Goal: Task Accomplishment & Management: Manage account settings

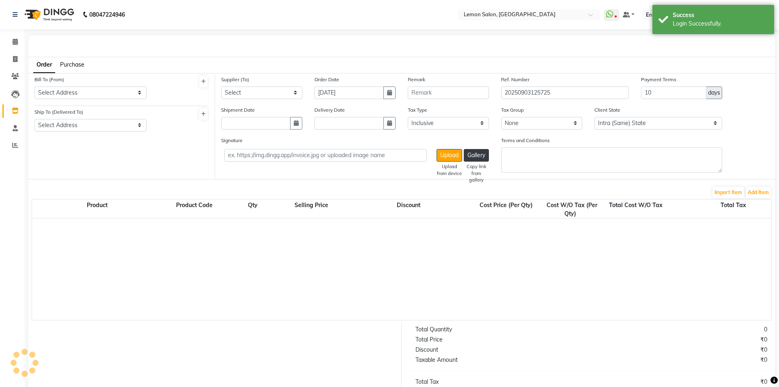
select select "true"
select select "740"
click at [534, 11] on input "text" at bounding box center [515, 15] width 118 height 8
click at [306, 22] on nav "08047224946 Select Location × Lemon Salon, Kandivali WhatsApp Status ✕ Status: …" at bounding box center [386, 14] width 773 height 29
click at [15, 42] on icon at bounding box center [15, 42] width 5 height 6
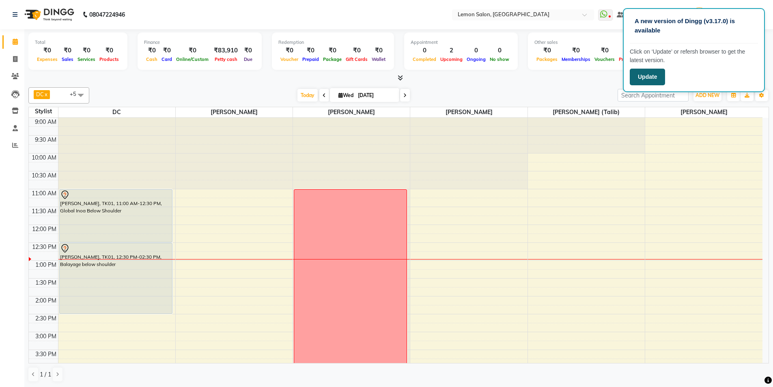
click at [654, 80] on button "Update" at bounding box center [647, 77] width 35 height 17
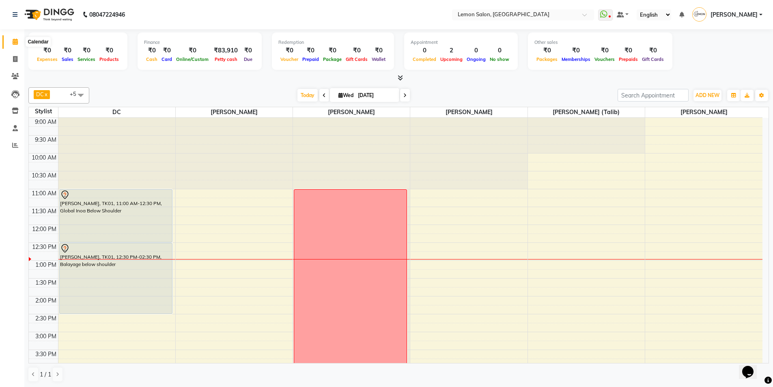
click at [14, 41] on icon at bounding box center [15, 42] width 5 height 6
click at [305, 98] on span "Today" at bounding box center [308, 95] width 20 height 13
click at [308, 99] on span "Today" at bounding box center [308, 95] width 20 height 13
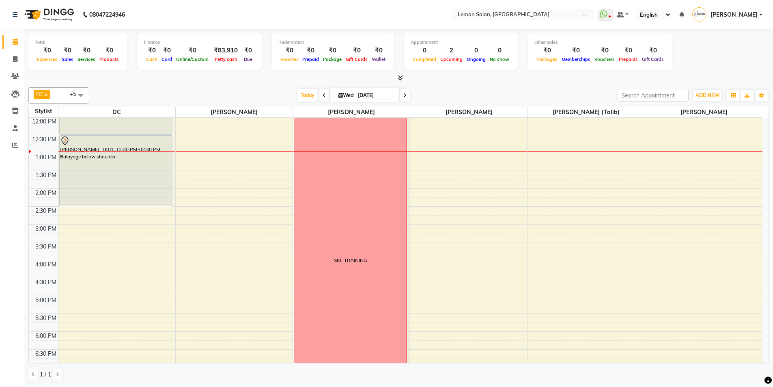
click at [497, 95] on div "Today Wed 03-09-2025" at bounding box center [353, 95] width 520 height 12
click at [304, 93] on span "Today" at bounding box center [308, 95] width 20 height 13
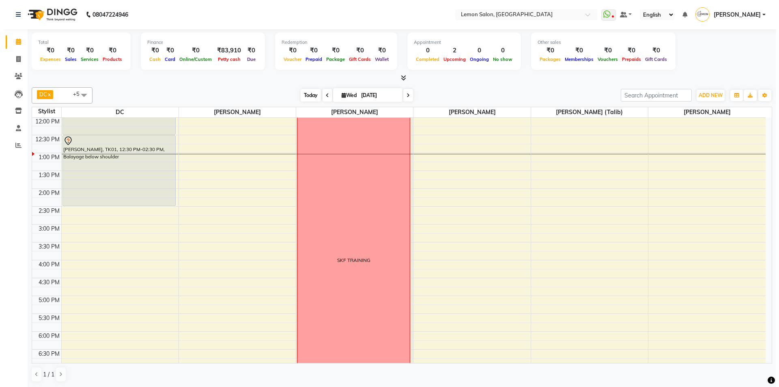
scroll to position [143, 0]
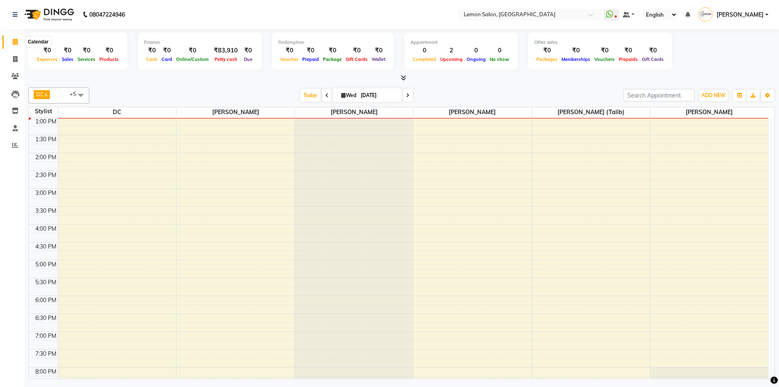
click at [16, 41] on icon at bounding box center [15, 42] width 5 height 6
click at [2, 35] on link "Calendar" at bounding box center [11, 41] width 19 height 13
click at [309, 93] on span "Today" at bounding box center [310, 95] width 20 height 13
click at [448, 95] on div "Today Wed 03-09-2025" at bounding box center [356, 95] width 526 height 12
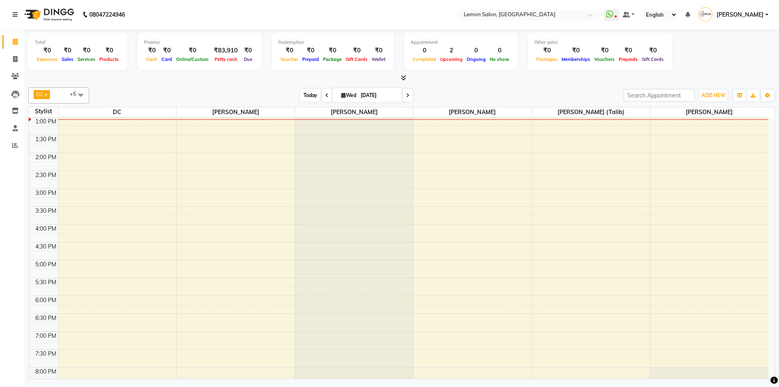
click at [310, 93] on span "Today" at bounding box center [310, 95] width 20 height 13
click at [17, 43] on icon at bounding box center [15, 42] width 5 height 6
click at [302, 93] on span "Today" at bounding box center [310, 95] width 20 height 13
click at [191, 97] on div "Today Wed 03-09-2025" at bounding box center [356, 95] width 526 height 12
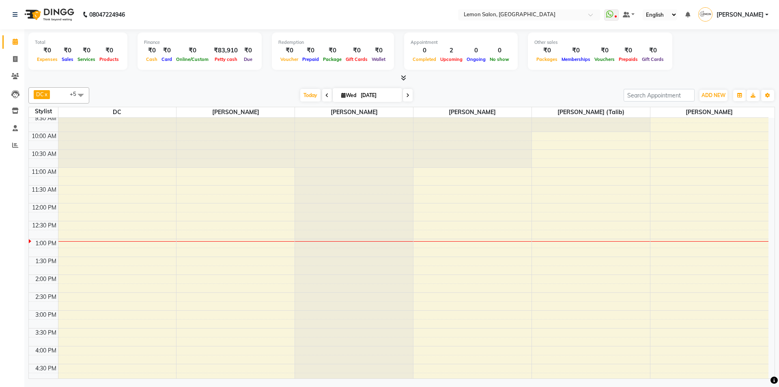
scroll to position [0, 0]
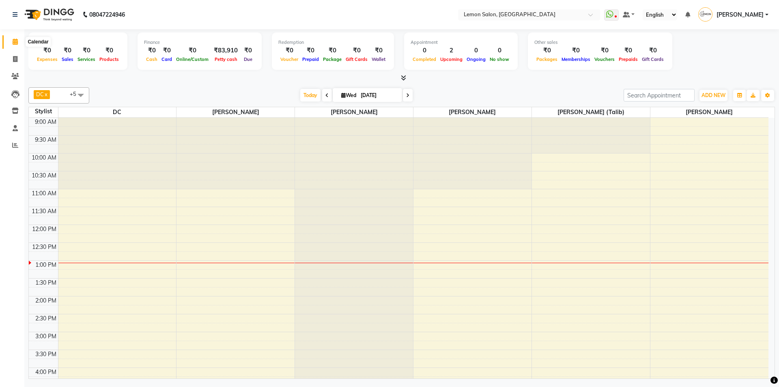
click at [13, 43] on icon at bounding box center [15, 42] width 5 height 6
click at [304, 97] on span "Today" at bounding box center [310, 95] width 20 height 13
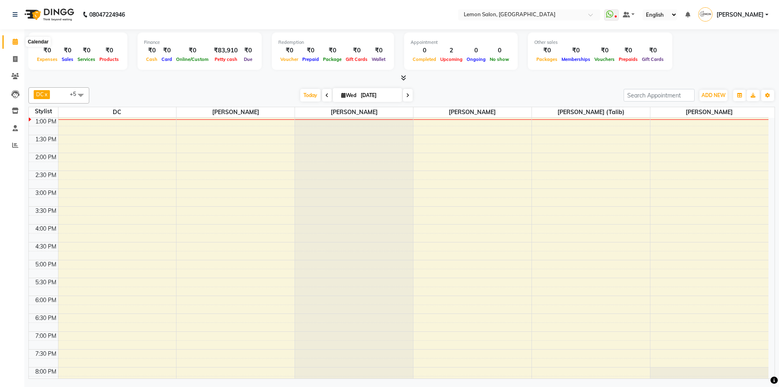
click at [15, 44] on icon at bounding box center [15, 42] width 5 height 6
click at [300, 97] on span "Today" at bounding box center [310, 95] width 20 height 13
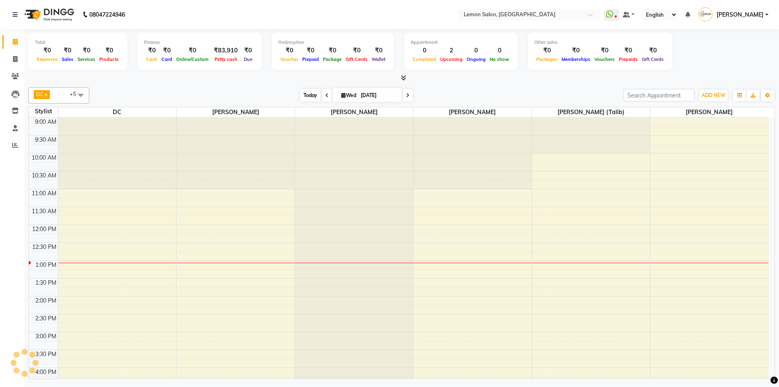
click at [308, 95] on span "Today" at bounding box center [310, 95] width 20 height 13
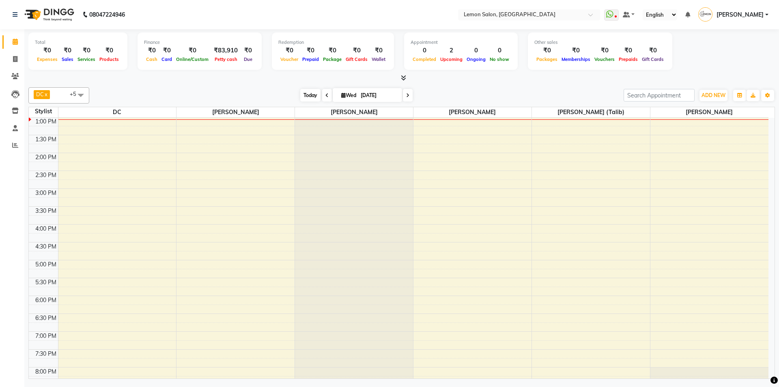
click at [308, 95] on span "Today" at bounding box center [310, 95] width 20 height 13
click at [186, 94] on div "Today Wed 03-09-2025" at bounding box center [356, 95] width 526 height 12
click at [691, 58] on div "Total ₹0 Expenses ₹0 Sales ₹0 Services ₹0 Products Finance ₹0 Cash ₹0 Card ₹0 O…" at bounding box center [401, 52] width 747 height 40
click at [306, 99] on span "Today" at bounding box center [310, 95] width 20 height 13
click at [307, 92] on span "Today" at bounding box center [310, 95] width 20 height 13
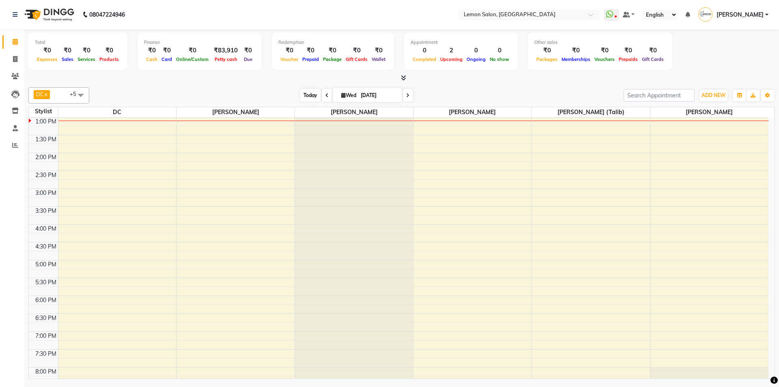
click at [308, 91] on span "Today" at bounding box center [310, 95] width 20 height 13
click at [599, 17] on span at bounding box center [594, 17] width 10 height 8
click at [718, 38] on div "Total ₹0 Expenses ₹0 Sales ₹0 Services ₹0 Products Finance ₹0 Cash ₹0 Card ₹0 O…" at bounding box center [401, 52] width 747 height 40
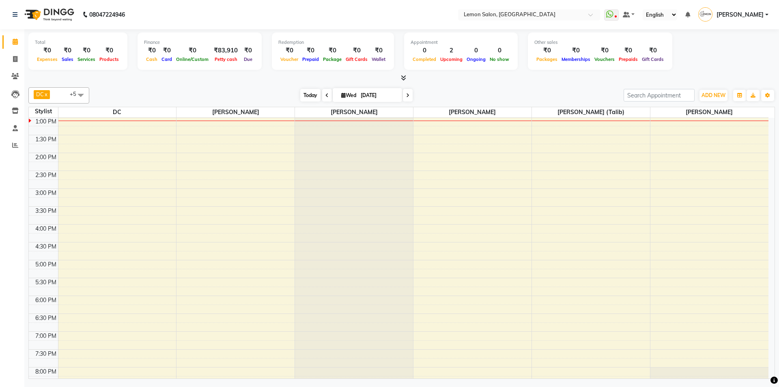
click at [311, 94] on span "Today" at bounding box center [310, 95] width 20 height 13
click at [307, 93] on span "Today" at bounding box center [310, 95] width 20 height 13
click at [14, 42] on icon at bounding box center [15, 42] width 5 height 6
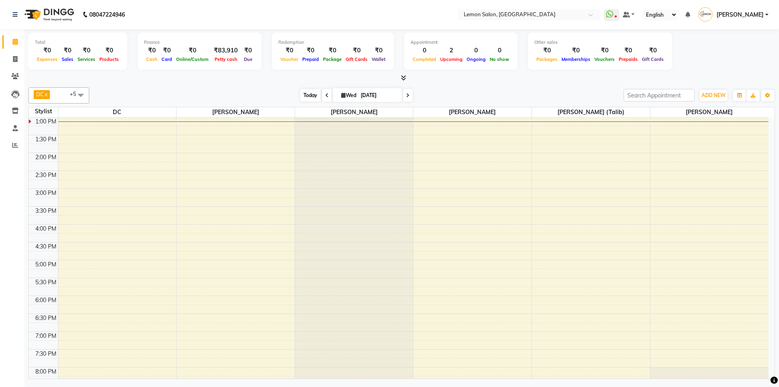
click at [311, 97] on span "Today" at bounding box center [310, 95] width 20 height 13
click at [72, 97] on span "+5" at bounding box center [77, 94] width 14 height 8
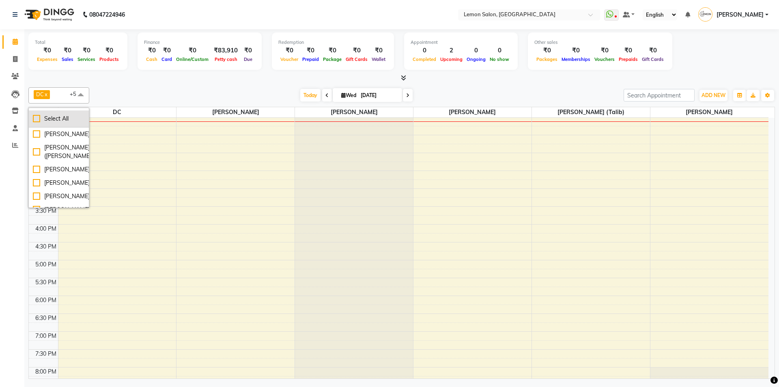
click at [38, 117] on div "Select All" at bounding box center [59, 118] width 52 height 9
checkbox input "true"
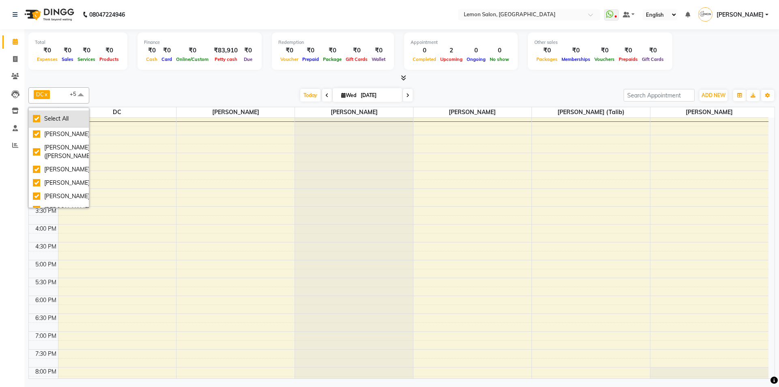
checkbox input "true"
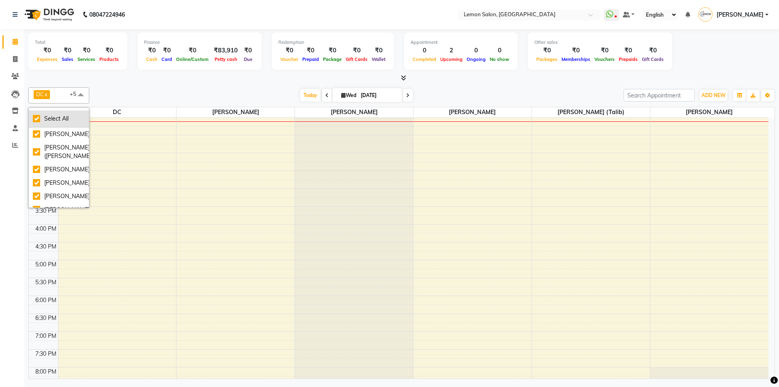
checkbox input "true"
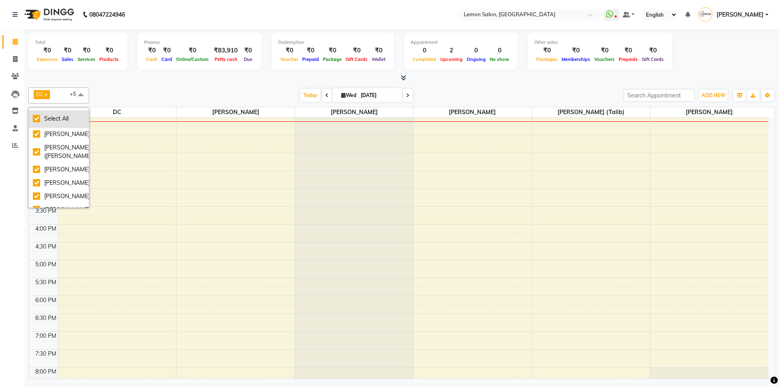
checkbox input "true"
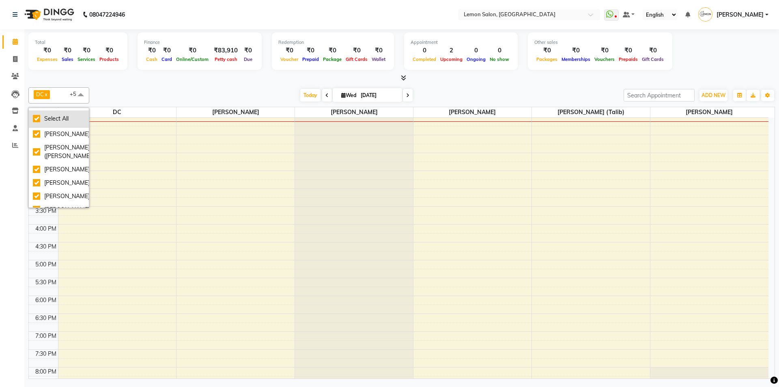
checkbox input "true"
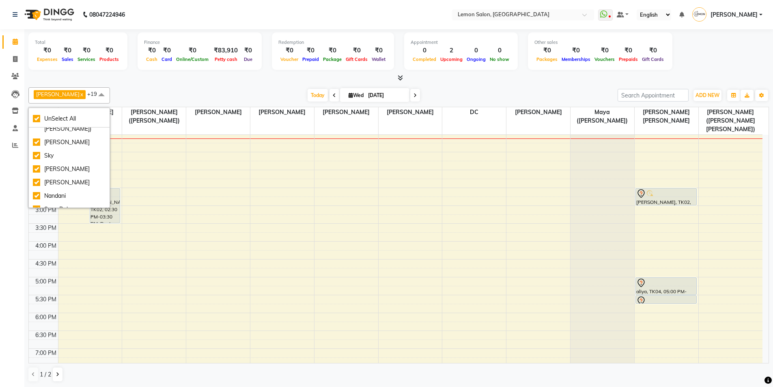
scroll to position [190, 0]
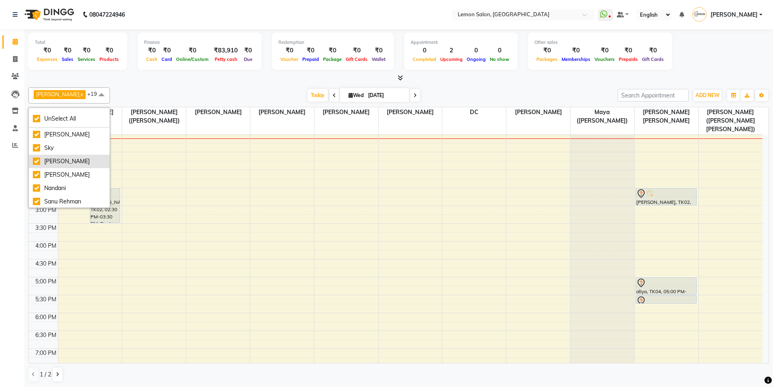
drag, startPoint x: 39, startPoint y: 160, endPoint x: 35, endPoint y: 160, distance: 4.1
click at [39, 160] on div "Lakshmi Rawat" at bounding box center [69, 161] width 73 height 9
checkbox input "false"
click at [35, 173] on div "Mehrab Ali" at bounding box center [69, 174] width 73 height 9
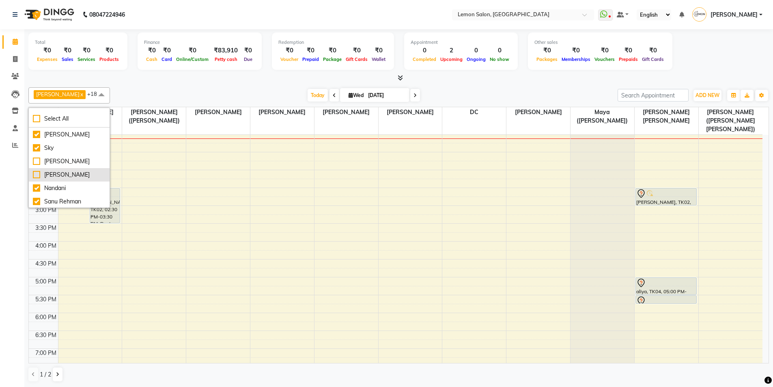
checkbox input "false"
click at [38, 189] on div "Nandani" at bounding box center [69, 188] width 73 height 9
checkbox input "false"
click at [39, 202] on div "Sanu Rehman" at bounding box center [69, 201] width 73 height 9
checkbox input "false"
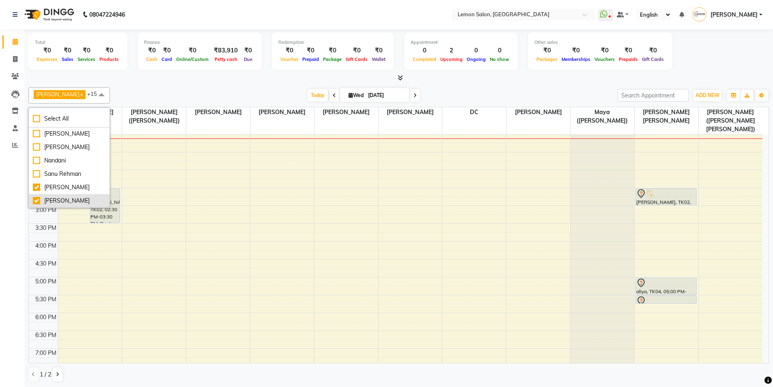
scroll to position [222, 0]
click at [96, 203] on li "Nandani Kharv" at bounding box center [69, 195] width 81 height 13
checkbox input "false"
click at [35, 170] on div "Mohammed Shahnawaz" at bounding box center [69, 174] width 73 height 9
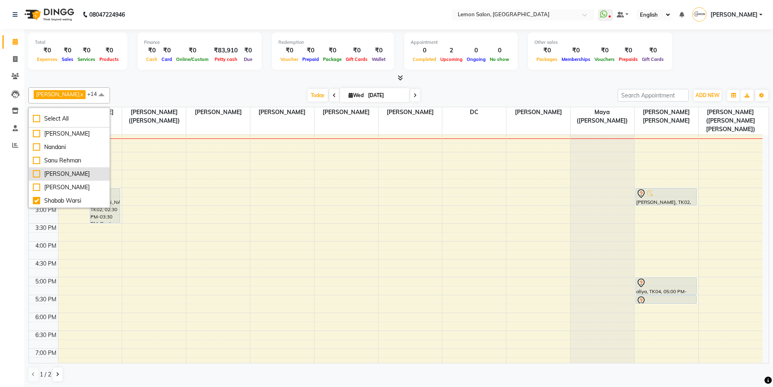
checkbox input "false"
click at [134, 93] on div "Today Wed 03-09-2025" at bounding box center [364, 95] width 500 height 12
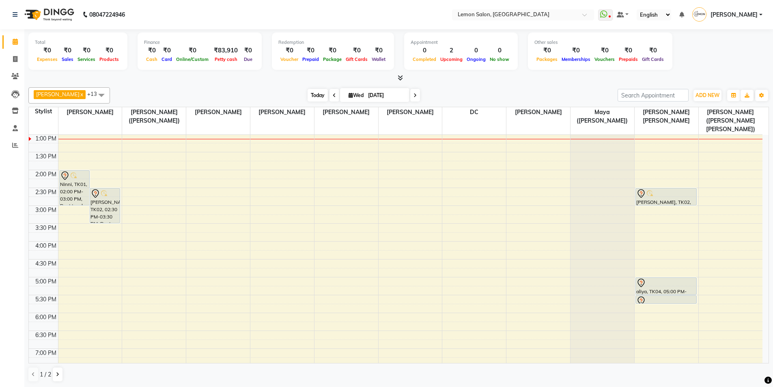
click at [312, 95] on span "Today" at bounding box center [318, 95] width 20 height 13
click at [236, 88] on div "Kashif Salmani x Sameer (Izhar Salmani) x Raju Salmani x Azaz Kassara x Wasim M…" at bounding box center [398, 95] width 741 height 16
click at [18, 42] on icon at bounding box center [15, 42] width 5 height 6
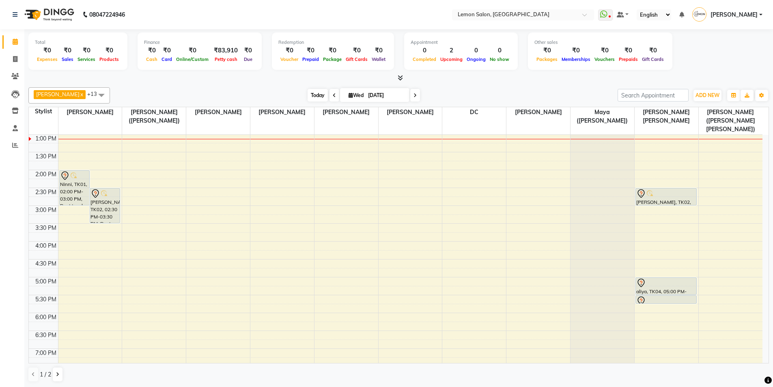
click at [310, 97] on span "Today" at bounding box center [318, 95] width 20 height 13
click at [231, 90] on div "Today Wed 03-09-2025" at bounding box center [364, 95] width 500 height 12
click at [311, 96] on span "Today" at bounding box center [318, 95] width 20 height 13
click at [215, 87] on div "Kashif Salmani x Sameer (Izhar Salmani) x Raju Salmani x Azaz Kassara x Wasim M…" at bounding box center [398, 234] width 741 height 301
click at [22, 39] on span at bounding box center [15, 41] width 14 height 9
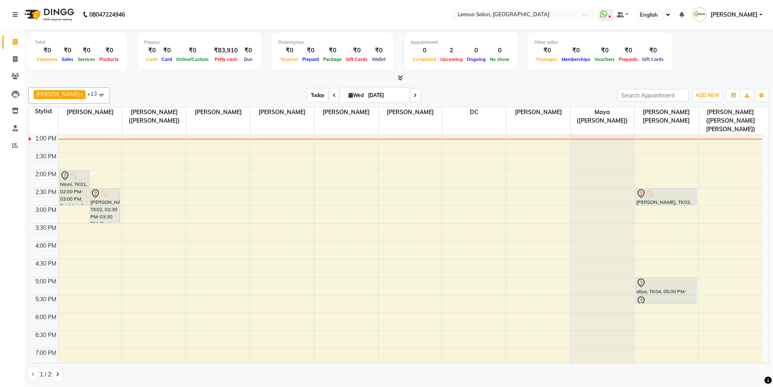
click at [314, 96] on span "Today" at bounding box center [318, 95] width 20 height 13
click at [228, 86] on div "Kashif Salmani x Sameer (Izhar Salmani) x Raju Salmani x Azaz Kassara x Wasim M…" at bounding box center [398, 234] width 741 height 301
click at [319, 92] on span "Today" at bounding box center [318, 95] width 20 height 13
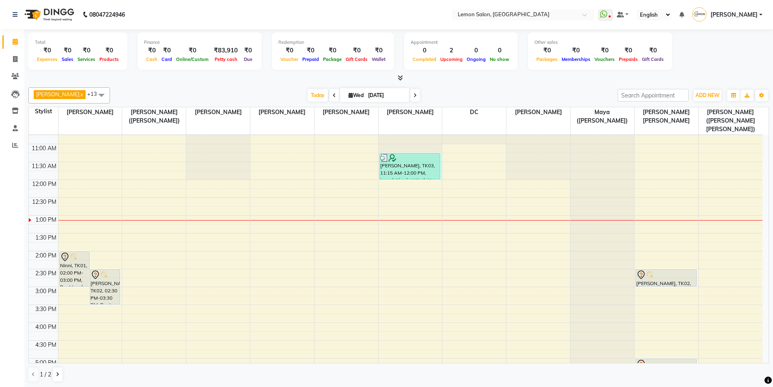
scroll to position [81, 0]
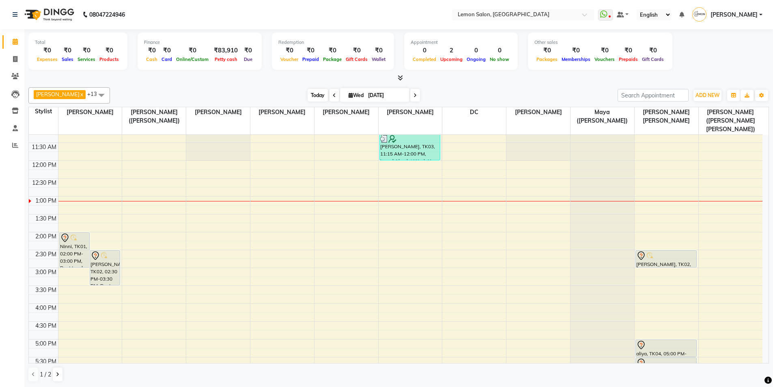
click at [312, 92] on span "Today" at bounding box center [318, 95] width 20 height 13
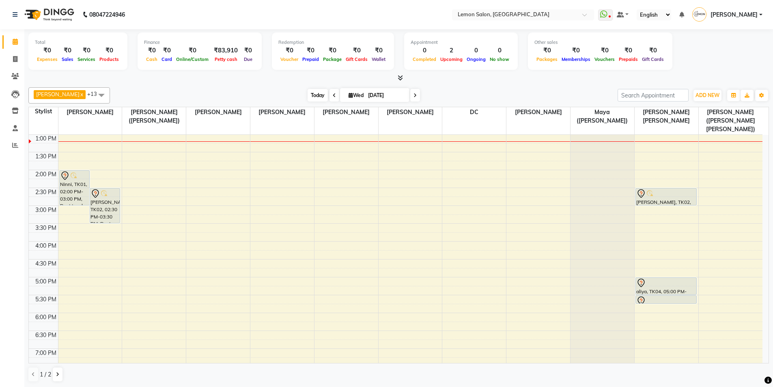
click at [312, 92] on span "Today" at bounding box center [318, 95] width 20 height 13
click at [308, 94] on span "Today" at bounding box center [318, 95] width 20 height 13
click at [311, 95] on span "Today" at bounding box center [318, 95] width 20 height 13
click at [311, 93] on span "Today" at bounding box center [318, 95] width 20 height 13
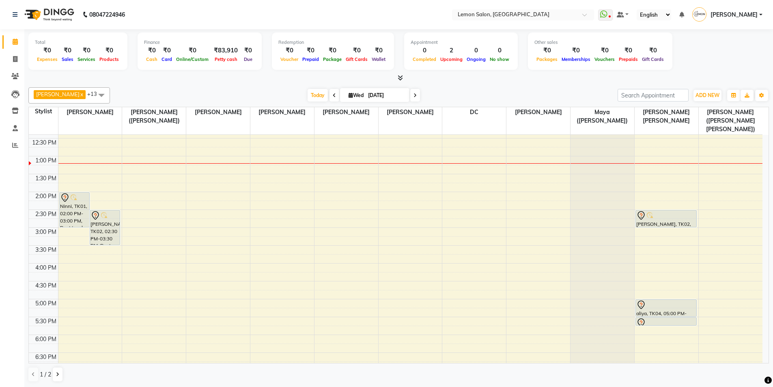
scroll to position [103, 0]
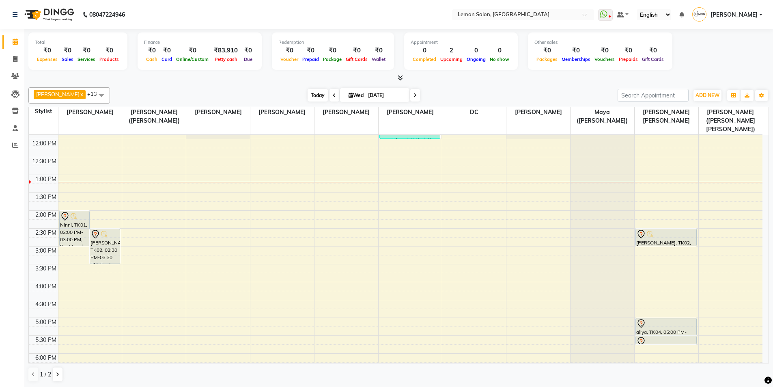
click at [311, 94] on span "Today" at bounding box center [318, 95] width 20 height 13
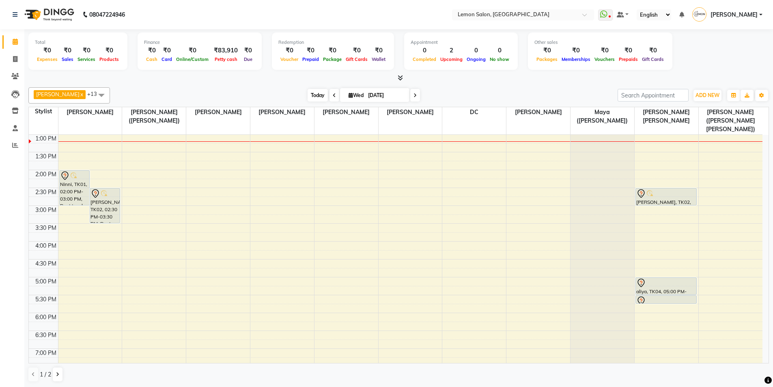
click at [316, 96] on span "Today" at bounding box center [318, 95] width 20 height 13
click at [310, 96] on span "Today" at bounding box center [318, 95] width 20 height 13
click at [316, 95] on span "Today" at bounding box center [318, 95] width 20 height 13
click at [467, 91] on div "Today Wed 03-09-2025" at bounding box center [364, 95] width 500 height 12
click at [308, 95] on span "Today" at bounding box center [318, 95] width 20 height 13
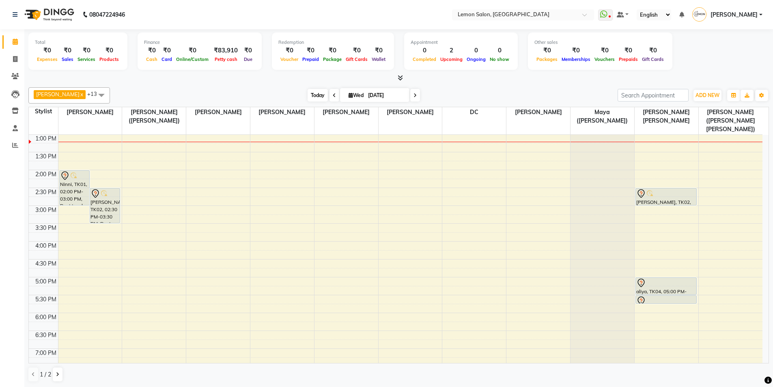
click at [313, 98] on span "Today" at bounding box center [318, 95] width 20 height 13
click at [495, 90] on div "Today Wed 03-09-2025" at bounding box center [364, 95] width 500 height 12
click at [310, 93] on span "Today" at bounding box center [318, 95] width 20 height 13
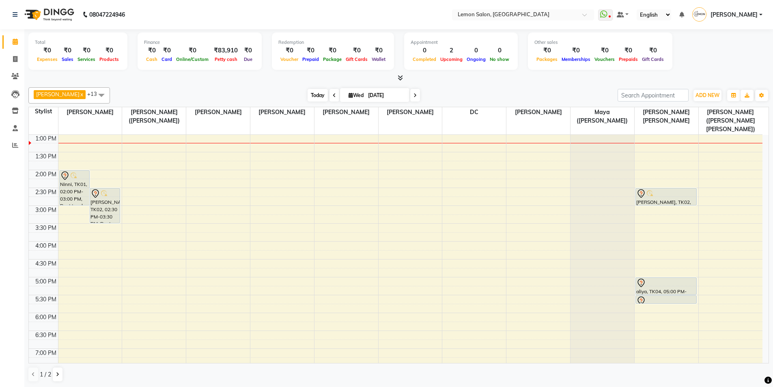
click at [314, 96] on span "Today" at bounding box center [318, 95] width 20 height 13
click at [315, 97] on span "Today" at bounding box center [318, 95] width 20 height 13
click at [312, 93] on span "Today" at bounding box center [318, 95] width 20 height 13
click at [315, 96] on span "Today" at bounding box center [318, 95] width 20 height 13
click at [314, 97] on span "Today" at bounding box center [318, 95] width 20 height 13
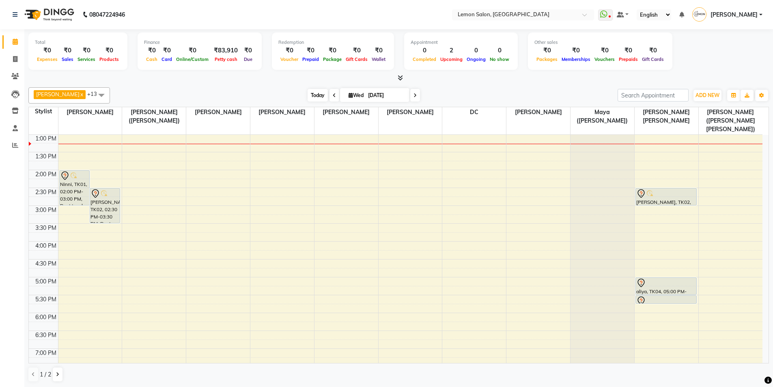
click at [314, 97] on span "Today" at bounding box center [318, 95] width 20 height 13
click at [458, 94] on div "Today Wed 03-09-2025" at bounding box center [364, 95] width 500 height 12
click at [312, 95] on span "Today" at bounding box center [318, 95] width 20 height 13
click at [311, 96] on span "Today" at bounding box center [318, 95] width 20 height 13
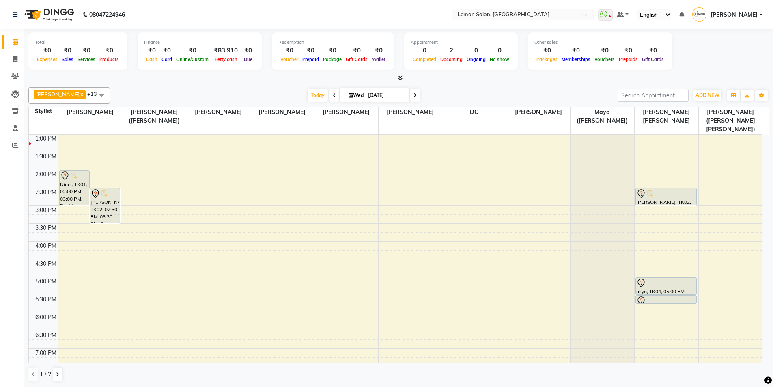
click at [14, 48] on link "Calendar" at bounding box center [11, 41] width 19 height 13
click at [15, 46] on span at bounding box center [15, 41] width 14 height 9
click at [15, 58] on icon at bounding box center [15, 59] width 4 height 6
select select "service"
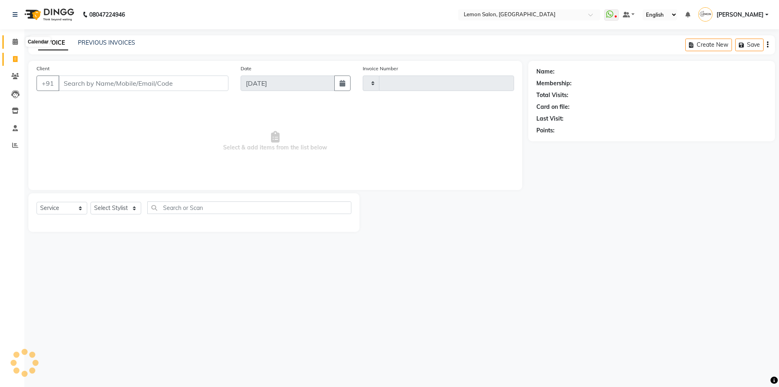
click at [17, 39] on icon at bounding box center [15, 42] width 5 height 6
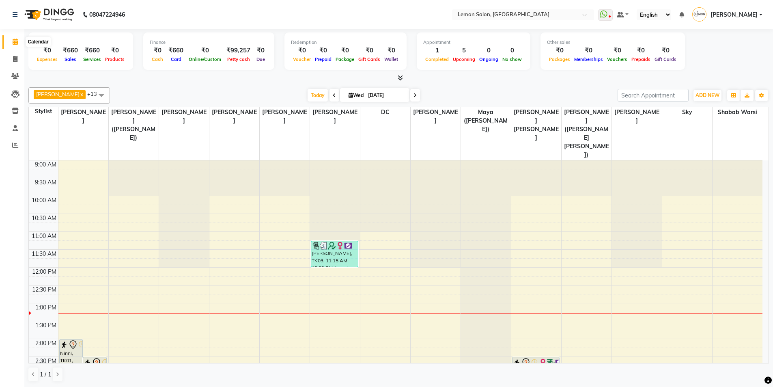
click at [16, 41] on icon at bounding box center [15, 42] width 5 height 6
click at [311, 93] on span "Today" at bounding box center [318, 95] width 20 height 13
click at [477, 93] on div "Today Wed 03-09-2025" at bounding box center [364, 95] width 500 height 12
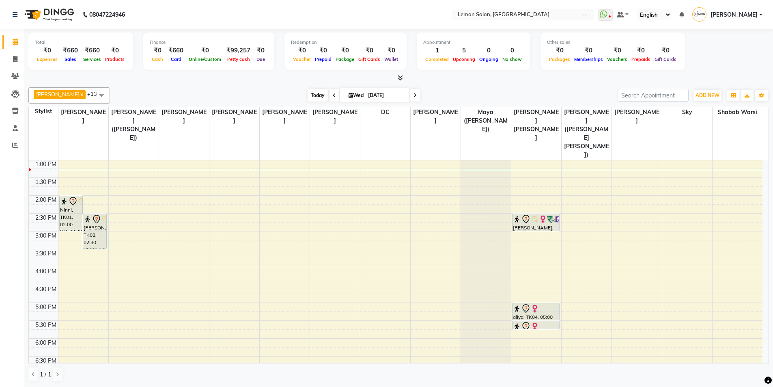
click at [314, 99] on span "Today" at bounding box center [318, 95] width 20 height 13
click at [313, 95] on span "Today" at bounding box center [318, 95] width 20 height 13
click at [310, 95] on span "Today" at bounding box center [318, 95] width 20 height 13
click at [311, 96] on span "Today" at bounding box center [318, 95] width 20 height 13
click at [456, 96] on div "Today Wed 03-09-2025" at bounding box center [364, 95] width 500 height 12
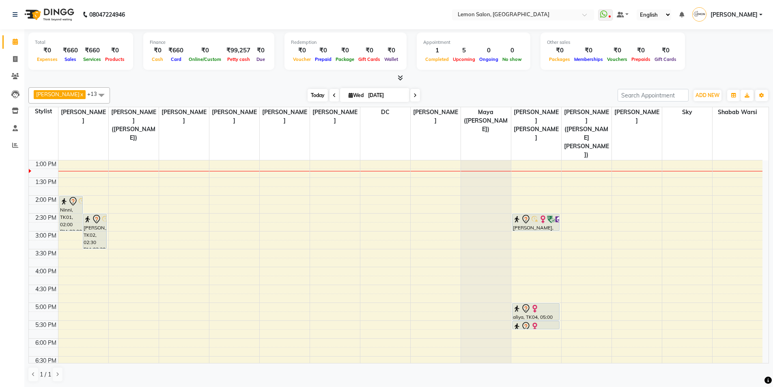
click at [310, 95] on span "Today" at bounding box center [318, 95] width 20 height 13
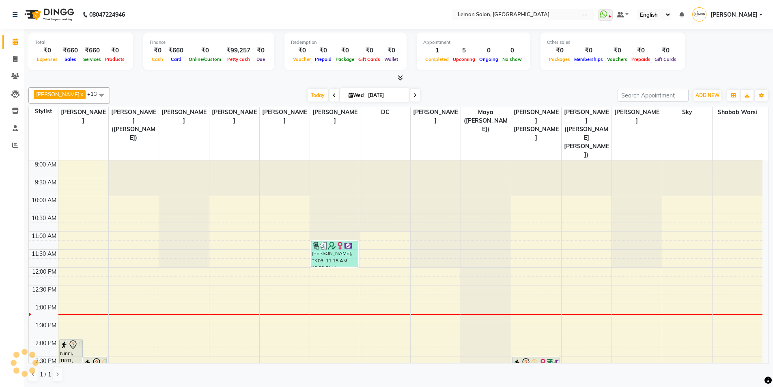
click at [454, 89] on div "Today Wed 03-09-2025" at bounding box center [364, 95] width 500 height 12
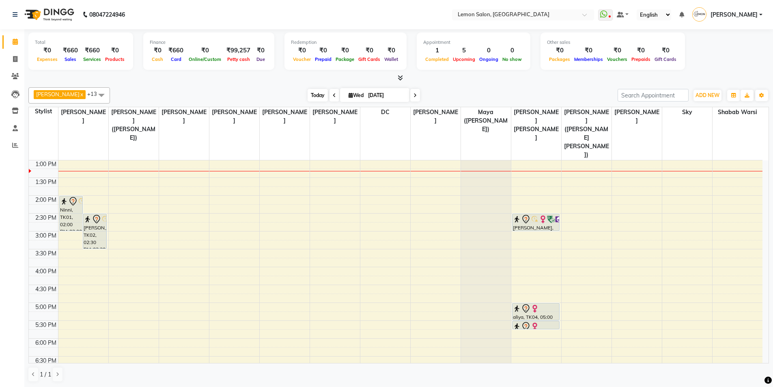
click at [315, 97] on span "Today" at bounding box center [318, 95] width 20 height 13
click at [312, 97] on span "Today" at bounding box center [318, 95] width 20 height 13
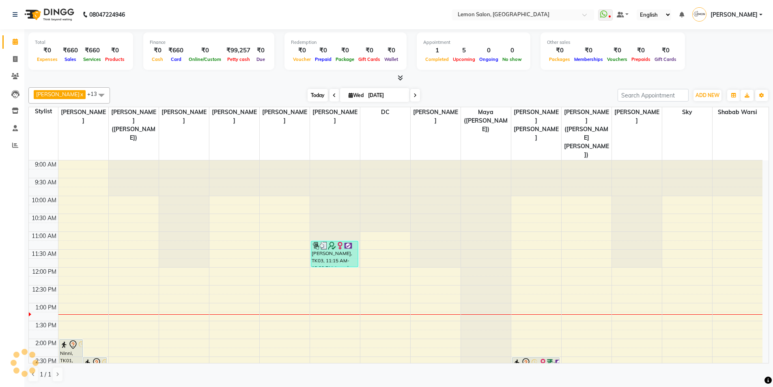
click at [312, 97] on span "Today" at bounding box center [318, 95] width 20 height 13
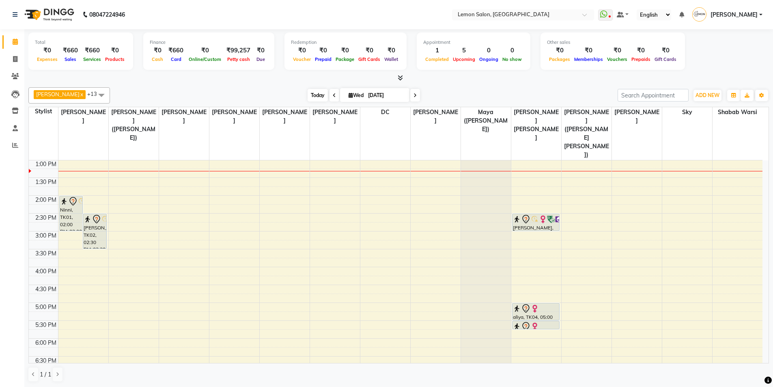
click at [309, 94] on span "Today" at bounding box center [318, 95] width 20 height 13
click at [237, 92] on div "Today Wed 03-09-2025" at bounding box center [364, 95] width 500 height 12
click at [315, 95] on span "Today" at bounding box center [318, 95] width 20 height 13
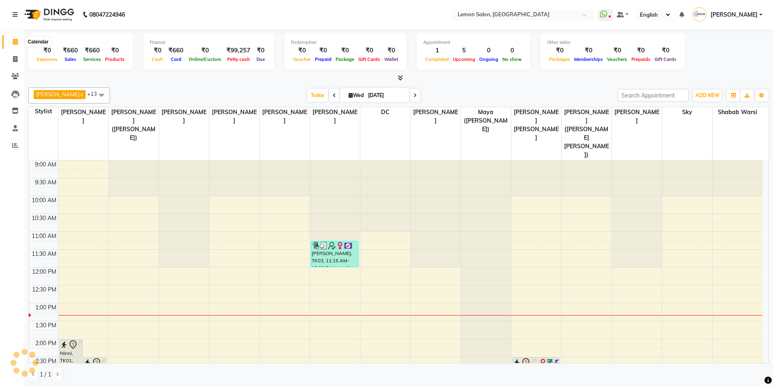
click at [17, 45] on span at bounding box center [15, 41] width 14 height 9
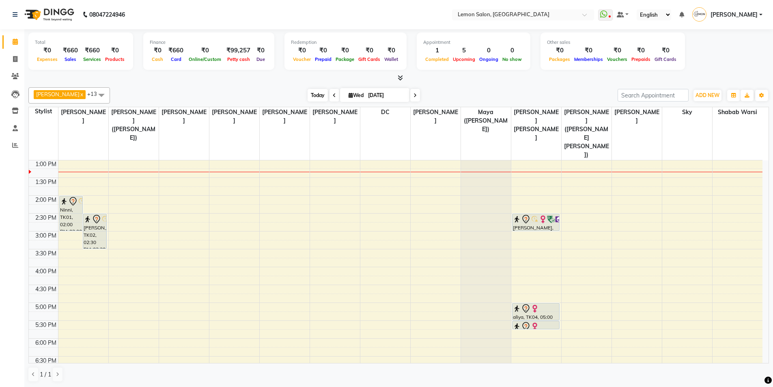
click at [315, 91] on span "Today" at bounding box center [318, 95] width 20 height 13
click at [17, 42] on icon at bounding box center [15, 42] width 5 height 6
click at [308, 90] on span "Today" at bounding box center [318, 95] width 20 height 13
click at [316, 93] on span "Today" at bounding box center [318, 95] width 20 height 13
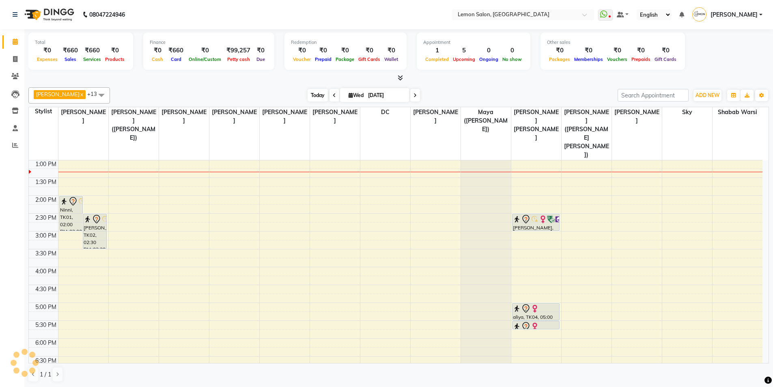
scroll to position [0, 0]
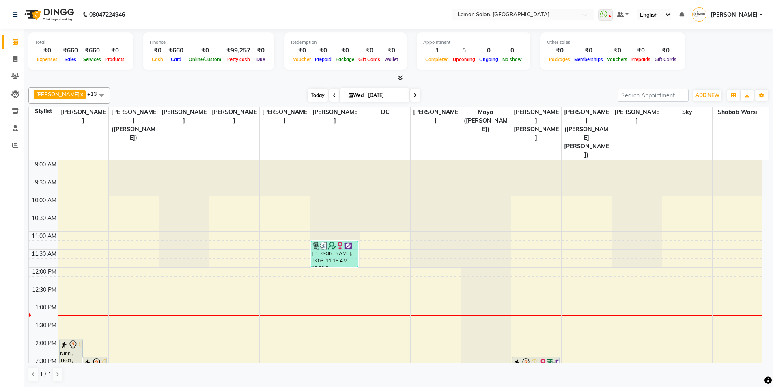
click at [314, 94] on span "Today" at bounding box center [318, 95] width 20 height 13
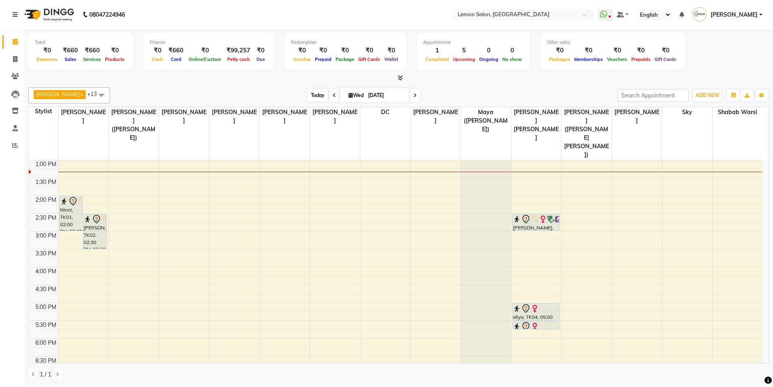
click at [318, 95] on span "Today" at bounding box center [318, 95] width 20 height 13
click at [15, 42] on icon at bounding box center [15, 42] width 5 height 6
click at [313, 97] on span "Today" at bounding box center [318, 95] width 20 height 13
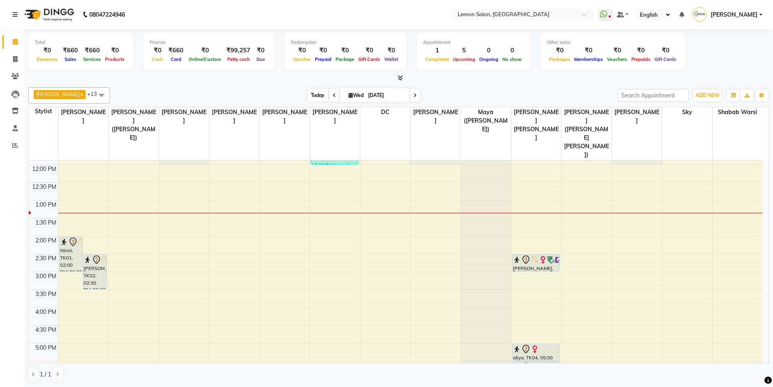
click at [314, 92] on span "Today" at bounding box center [318, 95] width 20 height 13
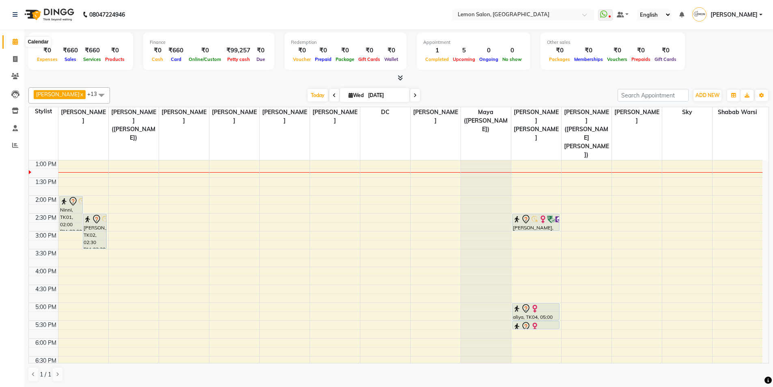
click at [16, 43] on icon at bounding box center [15, 42] width 5 height 6
click at [312, 92] on span "Today" at bounding box center [318, 95] width 20 height 13
click at [314, 91] on span "Today" at bounding box center [318, 95] width 20 height 13
click at [312, 93] on span "Today" at bounding box center [318, 95] width 20 height 13
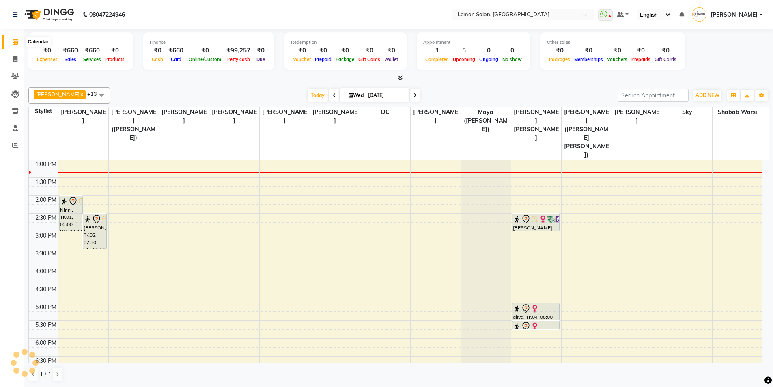
click at [15, 38] on span at bounding box center [15, 41] width 14 height 9
click at [311, 93] on span "Today" at bounding box center [318, 95] width 20 height 13
click at [310, 97] on span "Today" at bounding box center [318, 95] width 20 height 13
click at [311, 94] on span "Today" at bounding box center [318, 95] width 20 height 13
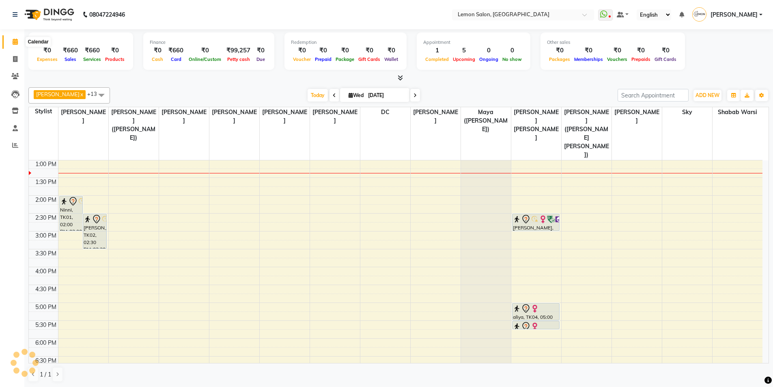
click at [16, 42] on icon at bounding box center [15, 42] width 5 height 6
click at [311, 96] on span "Today" at bounding box center [318, 95] width 20 height 13
click at [220, 94] on div "Today Wed 03-09-2025" at bounding box center [364, 95] width 500 height 12
click at [16, 40] on icon at bounding box center [15, 42] width 5 height 6
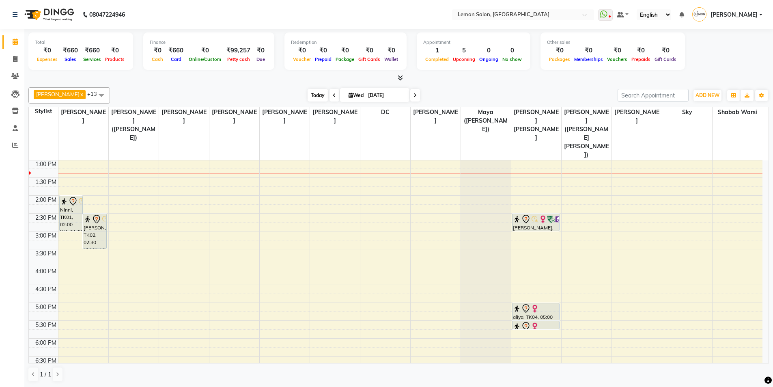
click at [317, 92] on span "Today" at bounding box center [318, 95] width 20 height 13
click at [201, 96] on div "Today Wed 03-09-2025" at bounding box center [364, 95] width 500 height 12
click at [309, 98] on span "Today" at bounding box center [318, 95] width 20 height 13
click at [11, 41] on span at bounding box center [15, 41] width 14 height 9
click at [319, 94] on span "Today" at bounding box center [318, 95] width 20 height 13
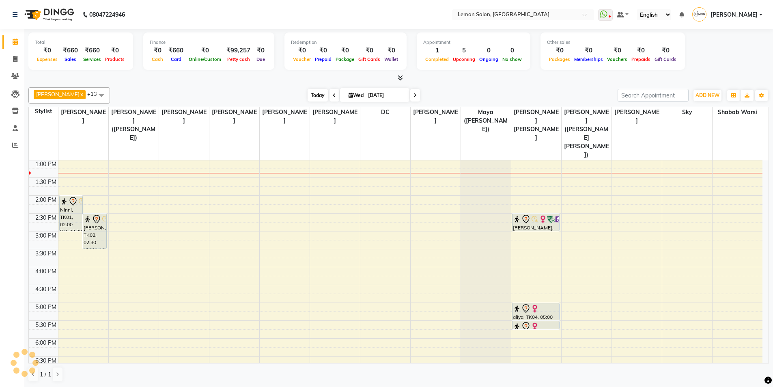
scroll to position [0, 0]
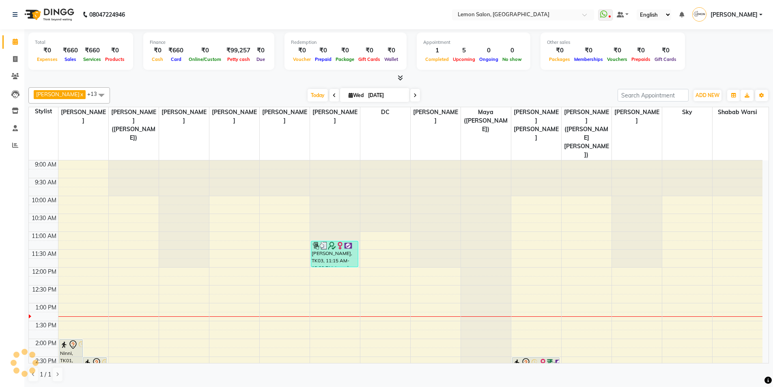
click at [237, 86] on div "Kashif Salmani x Sameer (Izhar Salmani) x Raju Salmani x Azaz Kassara x Wasim M…" at bounding box center [398, 234] width 741 height 301
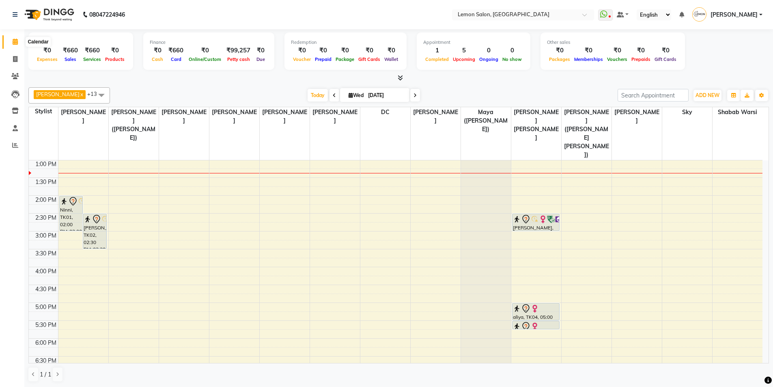
click at [16, 43] on icon at bounding box center [15, 42] width 5 height 6
click at [311, 92] on span "Today" at bounding box center [318, 95] width 20 height 13
click at [179, 86] on div "Kashif Salmani x Sameer (Izhar Salmani) x Raju Salmani x Azaz Kassara x Wasim M…" at bounding box center [398, 234] width 741 height 301
click at [14, 41] on icon at bounding box center [15, 42] width 5 height 6
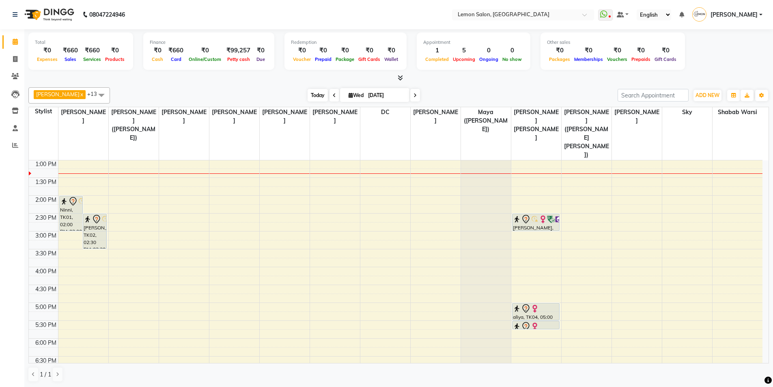
click at [312, 93] on span "Today" at bounding box center [318, 95] width 20 height 13
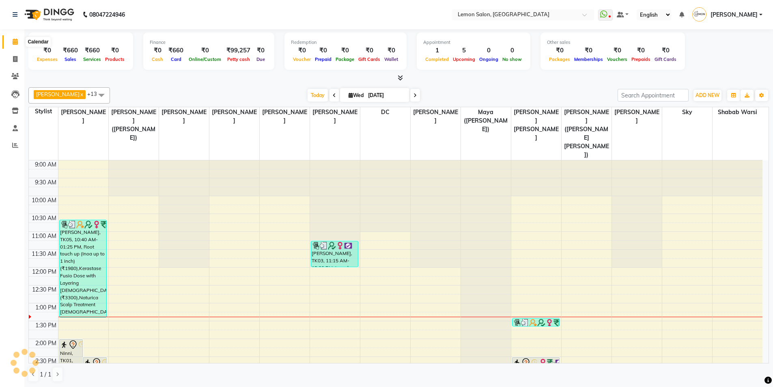
click at [17, 40] on icon at bounding box center [15, 42] width 5 height 6
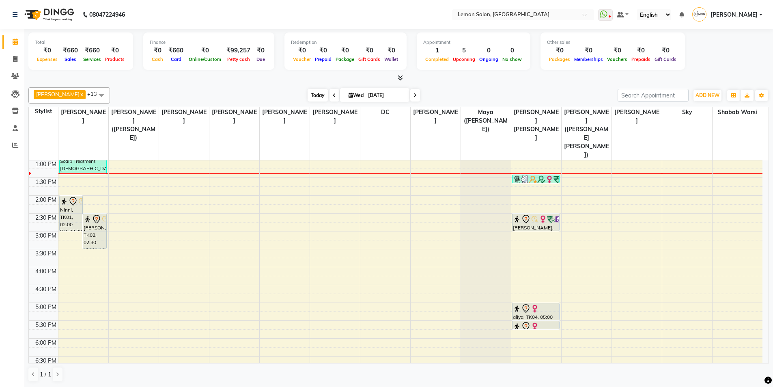
click at [312, 92] on span "Today" at bounding box center [318, 95] width 20 height 13
click at [309, 94] on span "Today" at bounding box center [318, 95] width 20 height 13
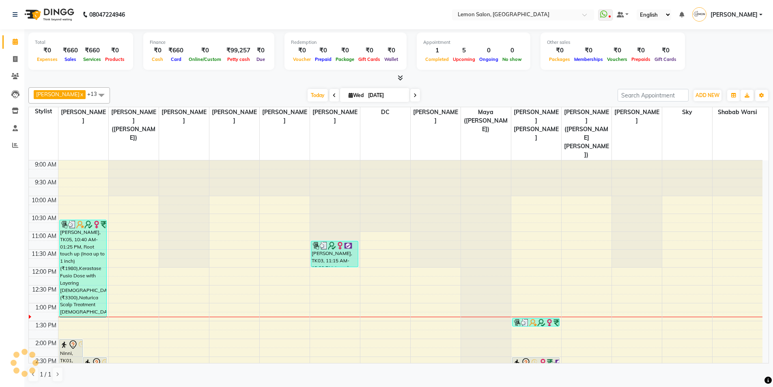
click at [257, 94] on div "Today Wed 03-09-2025" at bounding box center [364, 95] width 500 height 12
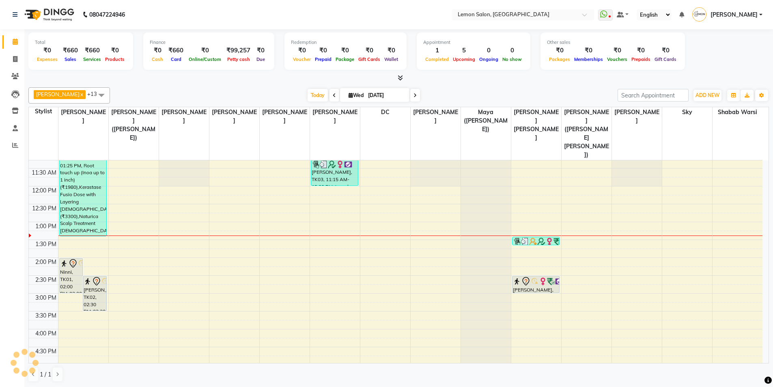
scroll to position [143, 0]
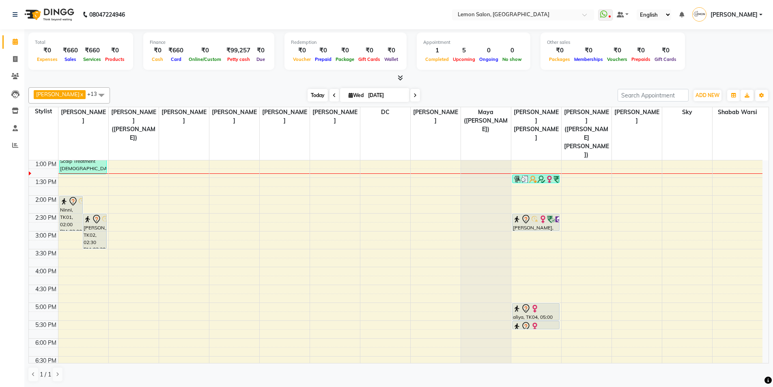
click at [313, 96] on span "Today" at bounding box center [318, 95] width 20 height 13
click at [159, 93] on div "Today Wed 03-09-2025" at bounding box center [364, 95] width 500 height 12
click at [15, 39] on icon at bounding box center [15, 42] width 5 height 6
click at [308, 91] on span "Today" at bounding box center [318, 95] width 20 height 13
click at [205, 86] on div "Kashif Salmani x Sameer (Izhar Salmani) x Raju Salmani x Azaz Kassara x Wasim M…" at bounding box center [398, 234] width 741 height 301
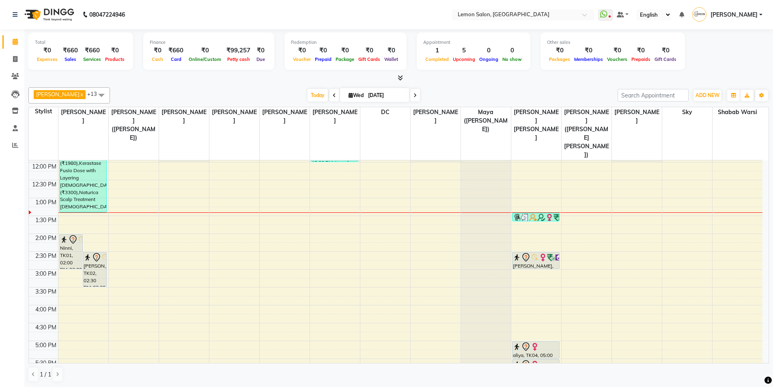
scroll to position [22, 0]
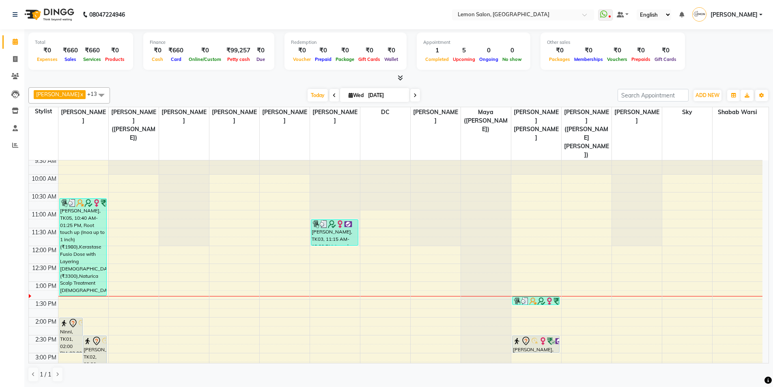
click at [399, 77] on icon at bounding box center [400, 78] width 5 height 6
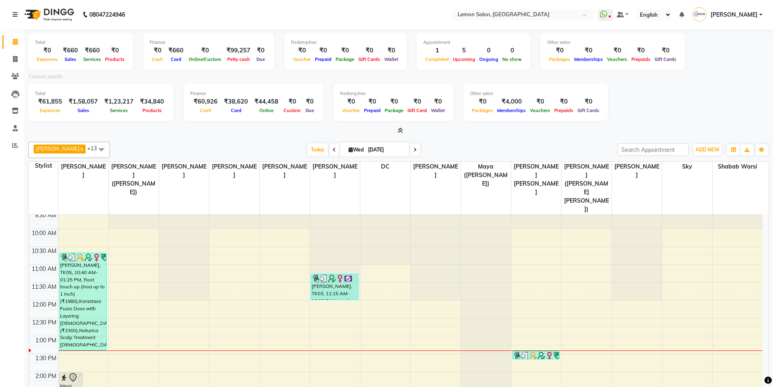
click at [401, 128] on icon at bounding box center [400, 130] width 5 height 6
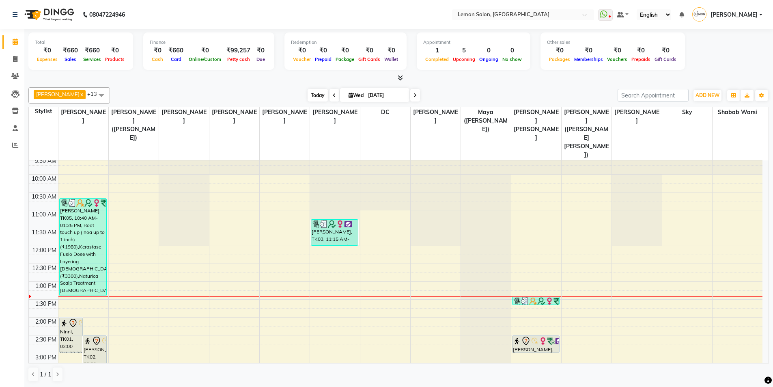
click at [311, 96] on span "Today" at bounding box center [318, 95] width 20 height 13
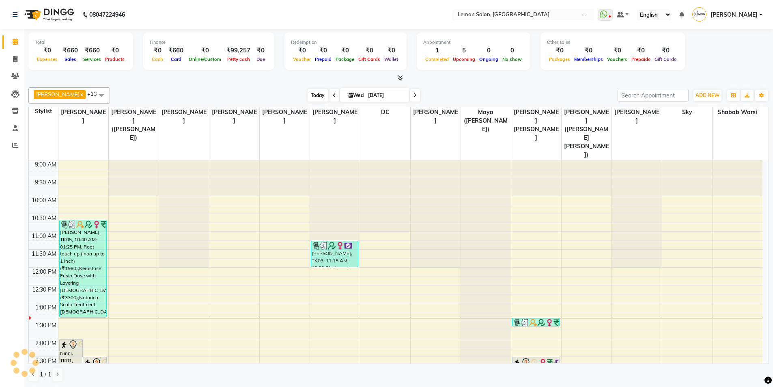
scroll to position [143, 0]
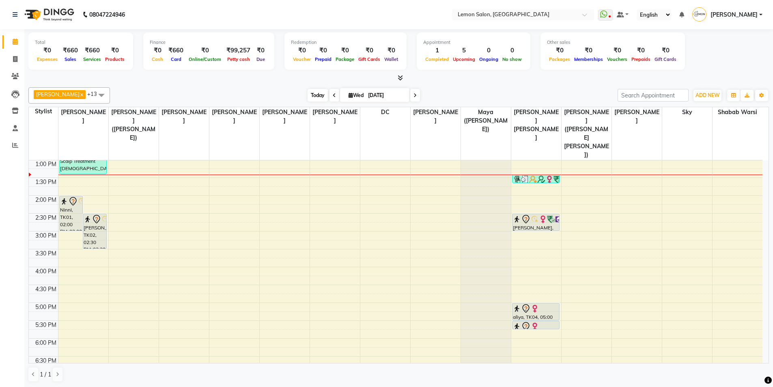
click at [317, 96] on span "Today" at bounding box center [318, 95] width 20 height 13
click at [308, 93] on span "Today" at bounding box center [318, 95] width 20 height 13
click at [311, 92] on span "Today" at bounding box center [318, 95] width 20 height 13
click at [473, 90] on div "Today Wed 03-09-2025" at bounding box center [364, 95] width 500 height 12
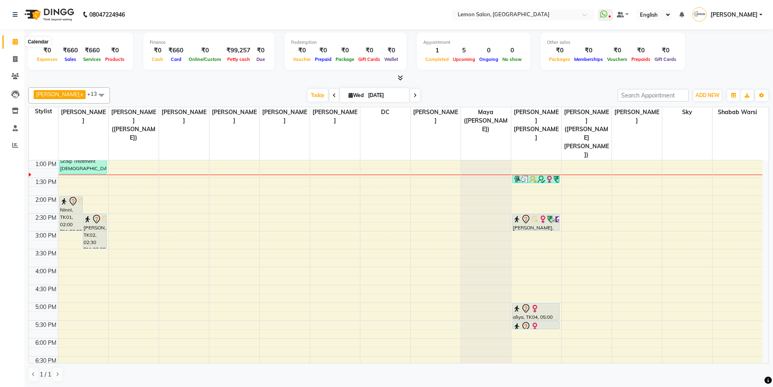
click at [13, 41] on icon at bounding box center [15, 42] width 5 height 6
click at [264, 89] on div "Today Wed 03-09-2025" at bounding box center [364, 95] width 500 height 12
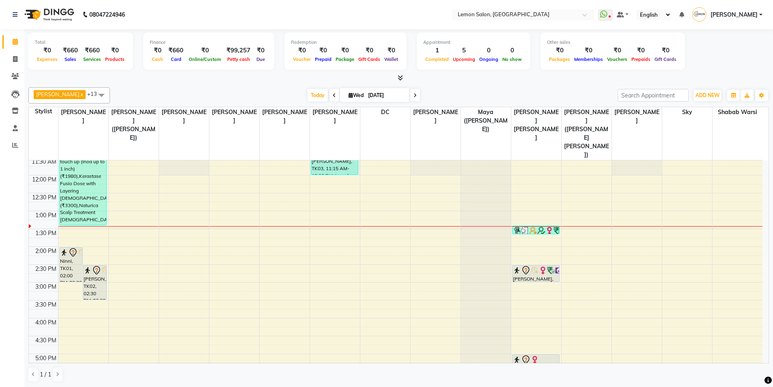
scroll to position [62, 0]
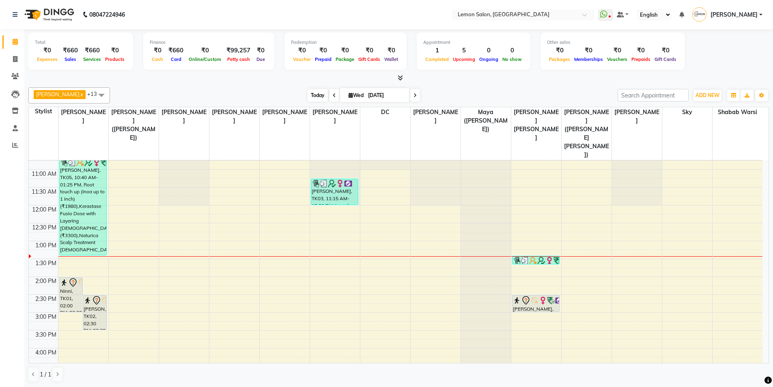
click at [317, 94] on span "Today" at bounding box center [318, 95] width 20 height 13
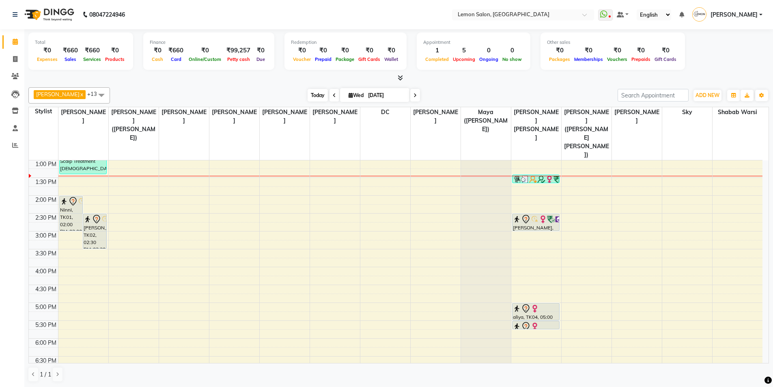
click at [314, 93] on span "Today" at bounding box center [318, 95] width 20 height 13
click at [256, 90] on div "Today Wed 03-09-2025" at bounding box center [364, 95] width 500 height 12
click at [308, 95] on span "Today" at bounding box center [318, 95] width 20 height 13
click at [192, 82] on div at bounding box center [398, 78] width 741 height 9
click at [310, 97] on span "Today" at bounding box center [318, 95] width 20 height 13
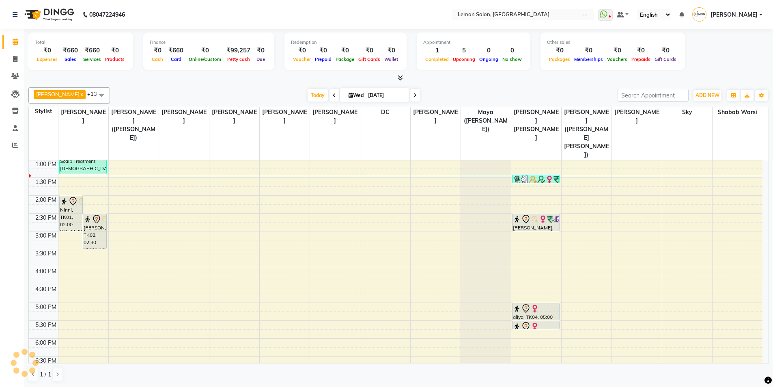
click at [170, 97] on div "Today Wed 03-09-2025" at bounding box center [364, 95] width 500 height 12
click at [314, 93] on span "Today" at bounding box center [318, 95] width 20 height 13
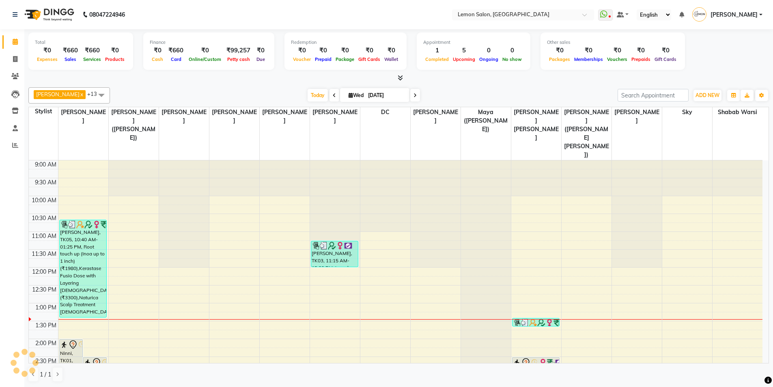
click at [182, 88] on div "Kashif Salmani x Sameer (Izhar Salmani) x Raju Salmani x Azaz Kassara x Wasim M…" at bounding box center [398, 95] width 741 height 16
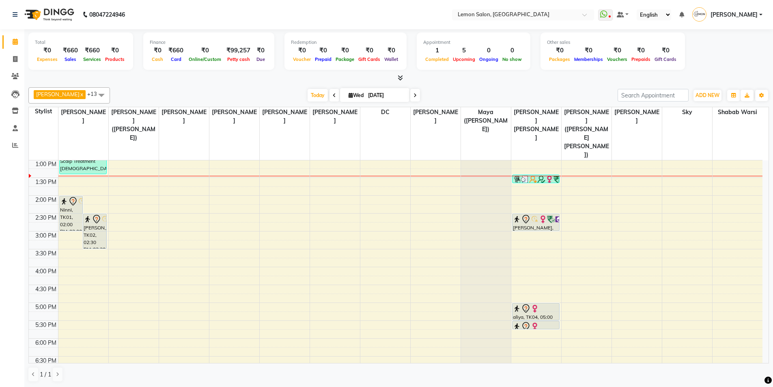
click at [323, 92] on div "Today Wed 03-09-2025" at bounding box center [364, 95] width 114 height 12
click at [313, 92] on span "Today" at bounding box center [318, 95] width 20 height 13
click at [313, 91] on span "Today" at bounding box center [318, 95] width 20 height 13
click at [310, 95] on span "Today" at bounding box center [318, 95] width 20 height 13
click at [312, 95] on span "Today" at bounding box center [318, 95] width 20 height 13
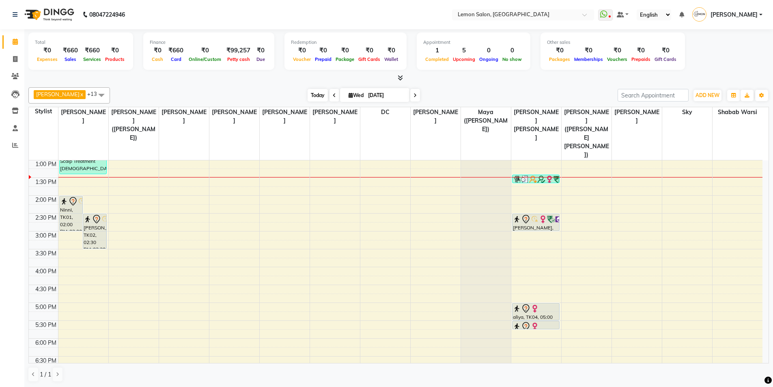
click at [308, 97] on span "Today" at bounding box center [318, 95] width 20 height 13
click at [438, 96] on div "Today Wed 03-09-2025" at bounding box center [364, 95] width 500 height 12
click at [309, 93] on span "Today" at bounding box center [318, 95] width 20 height 13
click at [174, 80] on div at bounding box center [398, 78] width 741 height 9
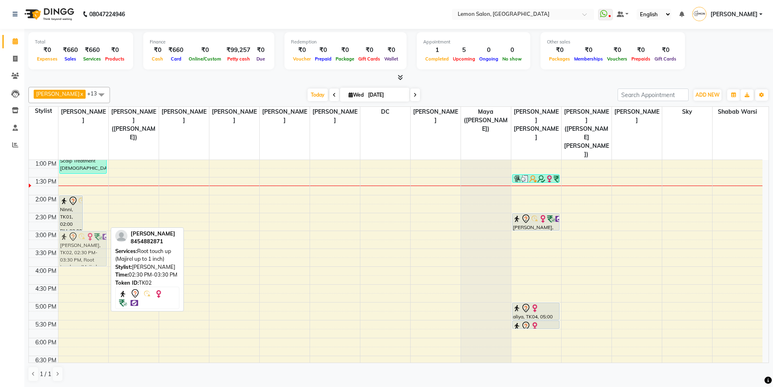
drag, startPoint x: 92, startPoint y: 206, endPoint x: 93, endPoint y: 226, distance: 19.9
click at [93, 226] on div "Ninni, TK01, 02:00 PM-03:00 PM, Root touch up (Majirel up to 1 inch) NIKHAT, TK…" at bounding box center [83, 267] width 50 height 500
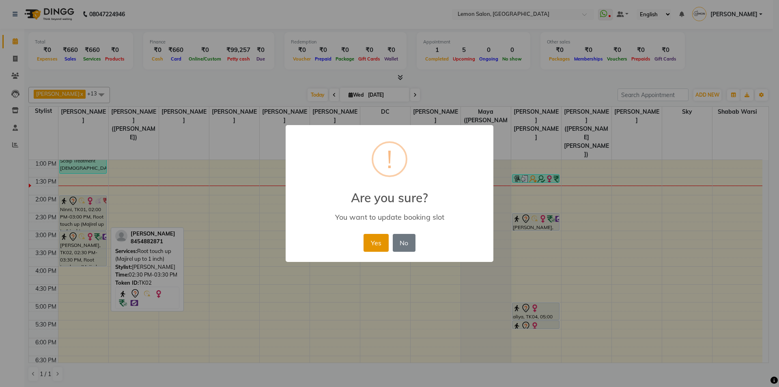
click at [371, 243] on button "Yes" at bounding box center [376, 243] width 25 height 18
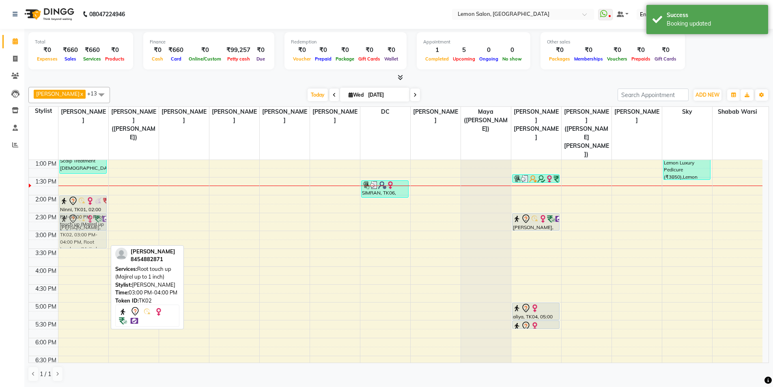
drag, startPoint x: 97, startPoint y: 233, endPoint x: 114, endPoint y: 213, distance: 25.9
click at [114, 213] on div "9:00 AM 9:30 AM 10:00 AM 10:30 AM 11:00 AM 11:30 AM 12:00 PM 12:30 PM 1:00 PM 1…" at bounding box center [396, 267] width 734 height 500
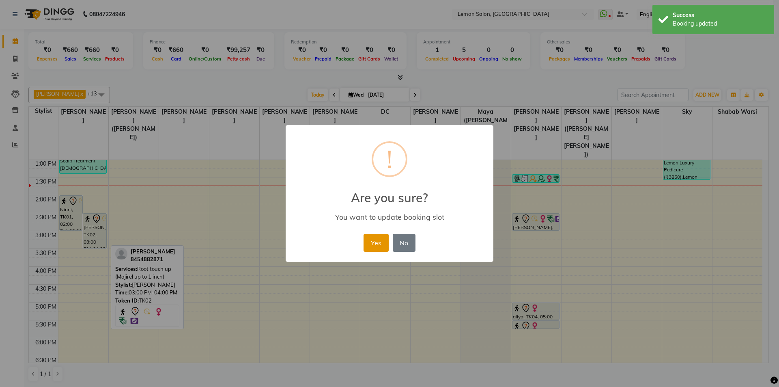
click at [376, 241] on button "Yes" at bounding box center [376, 243] width 25 height 18
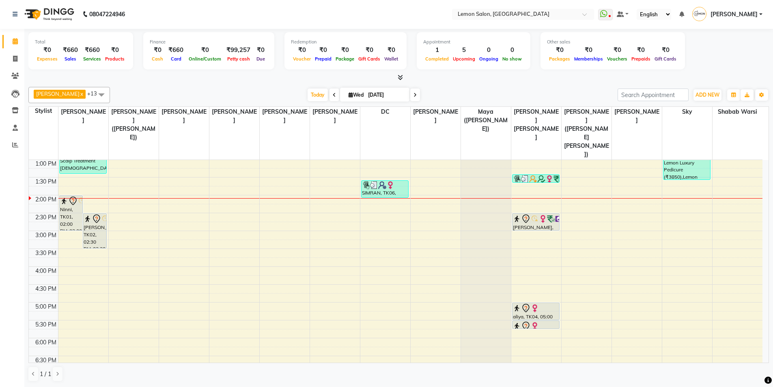
click at [203, 94] on div "Today Wed 03-09-2025" at bounding box center [364, 95] width 500 height 12
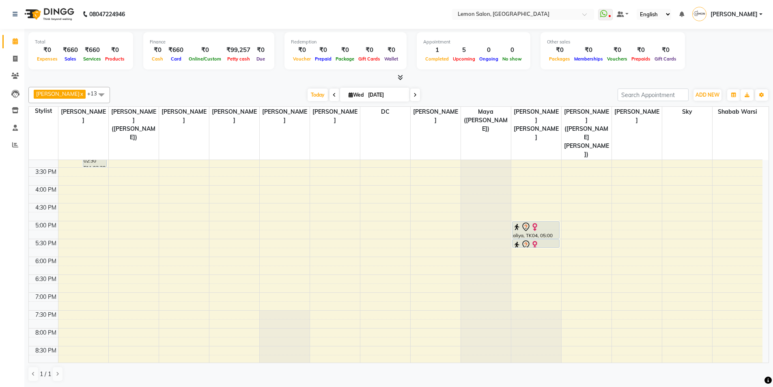
scroll to position [265, 0]
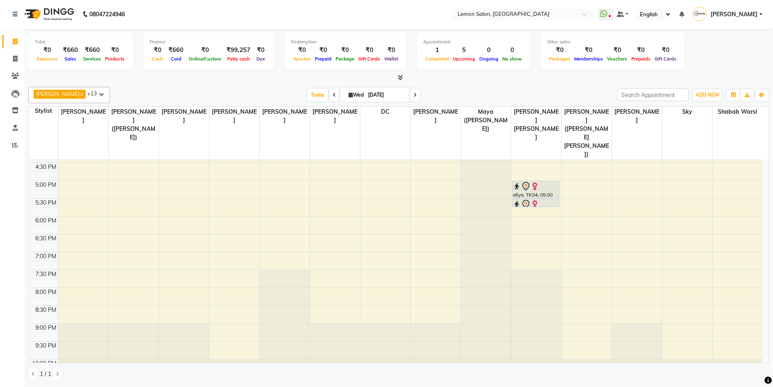
click at [68, 257] on div "9:00 AM 9:30 AM 10:00 AM 10:30 AM 11:00 AM 11:30 AM 12:00 PM 12:30 PM 1:00 PM 1…" at bounding box center [396, 145] width 734 height 500
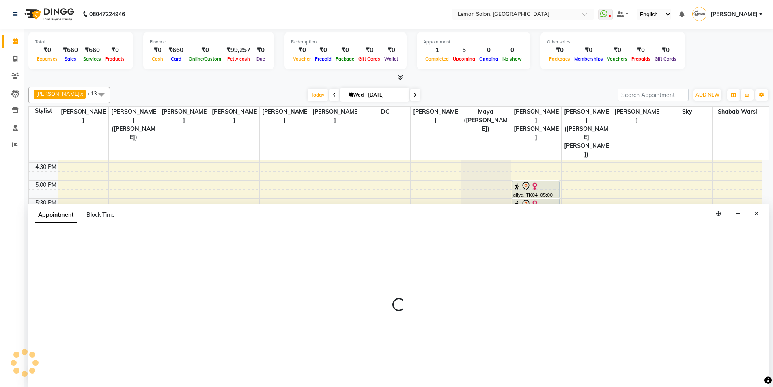
select select "7391"
select select "tentative"
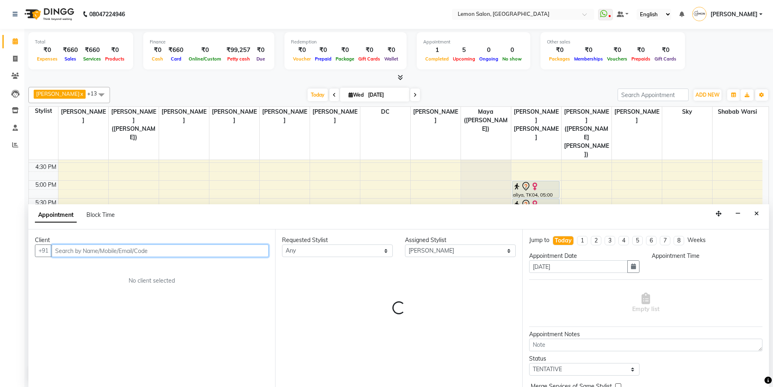
select select "1170"
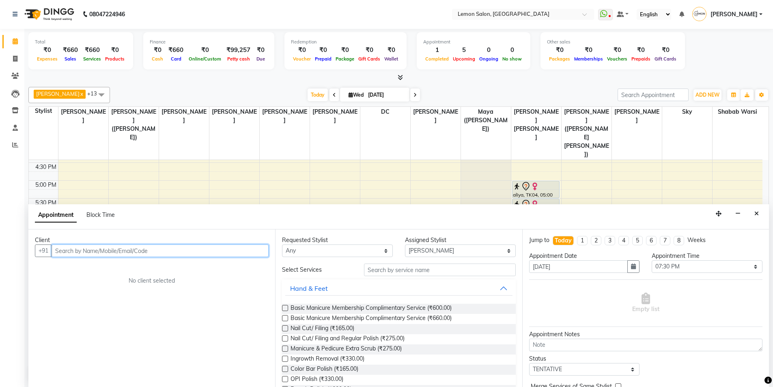
click at [79, 249] on input "text" at bounding box center [160, 250] width 217 height 13
click at [98, 247] on input "text" at bounding box center [160, 250] width 217 height 13
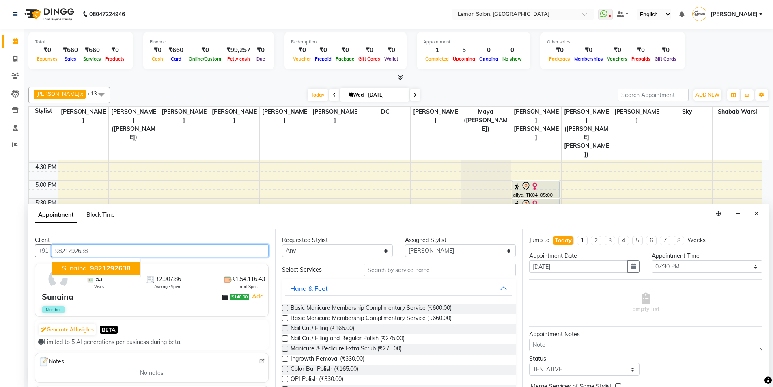
click at [91, 272] on span "9821292638" at bounding box center [110, 268] width 41 height 8
type input "9821292638"
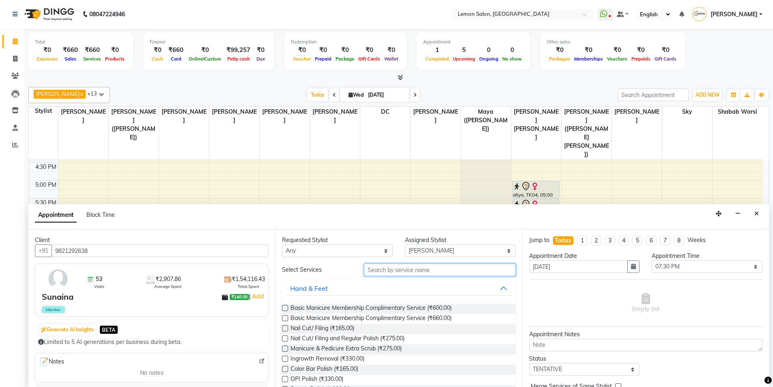
click at [398, 268] on input "text" at bounding box center [440, 269] width 152 height 13
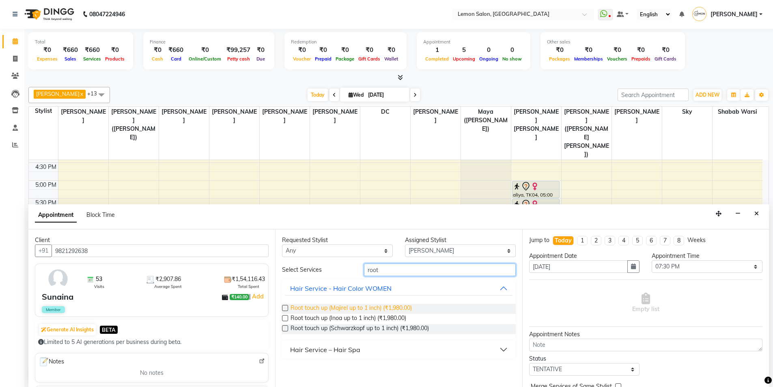
type input "root"
click at [367, 308] on span "Root touch up (Majirel up to 1 inch) (₹1,980.00)" at bounding box center [351, 309] width 121 height 10
checkbox input "false"
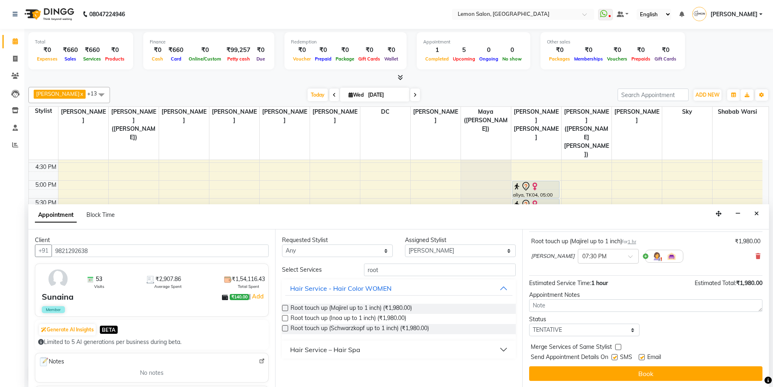
scroll to position [48, 0]
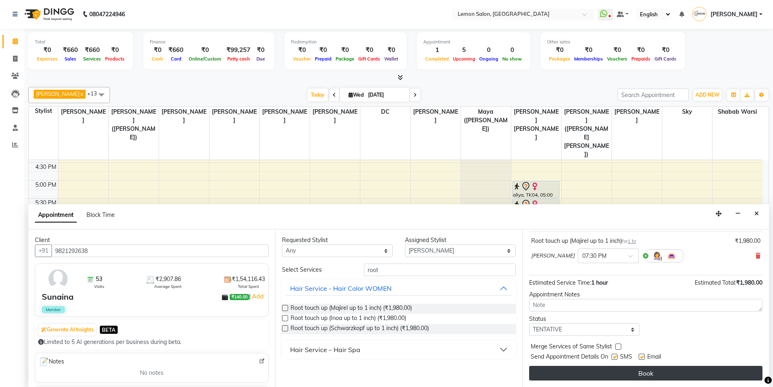
click at [618, 372] on button "Book" at bounding box center [645, 373] width 233 height 15
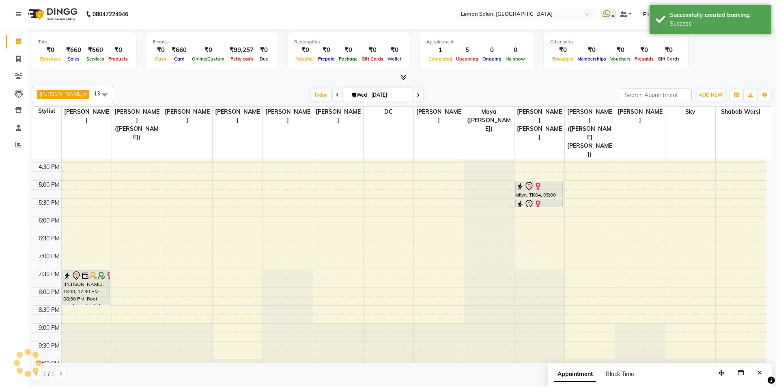
scroll to position [0, 0]
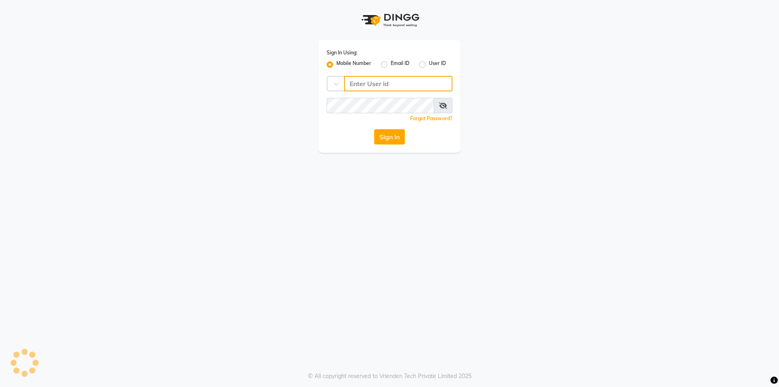
type input "8449906697"
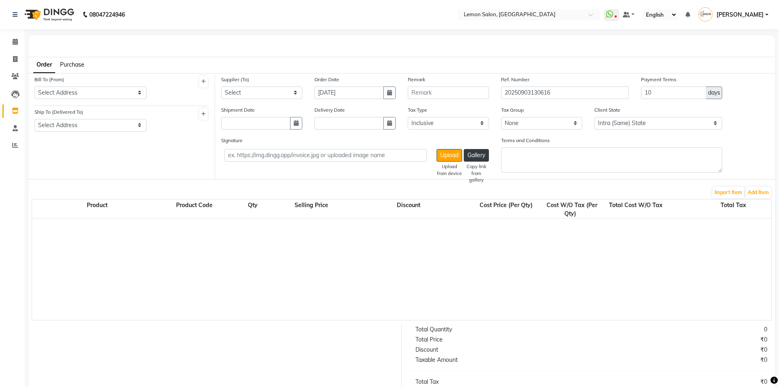
select select "true"
select select "743"
click at [17, 43] on icon at bounding box center [15, 42] width 5 height 6
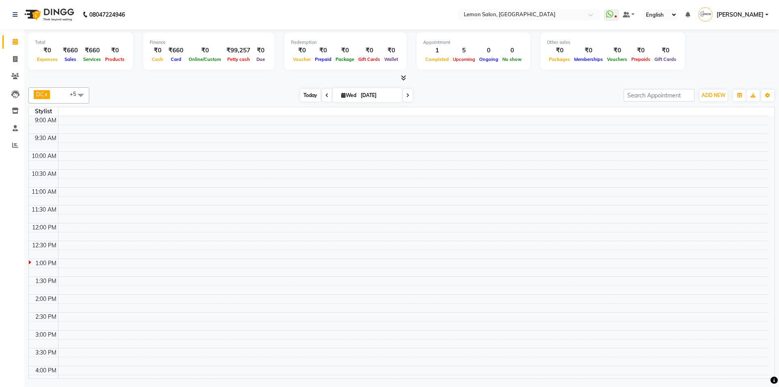
click at [303, 97] on span "Today" at bounding box center [310, 95] width 20 height 13
click at [313, 97] on span "Today" at bounding box center [310, 95] width 20 height 13
click at [15, 39] on icon at bounding box center [15, 42] width 5 height 6
click at [15, 54] on link "Invoice" at bounding box center [11, 59] width 19 height 13
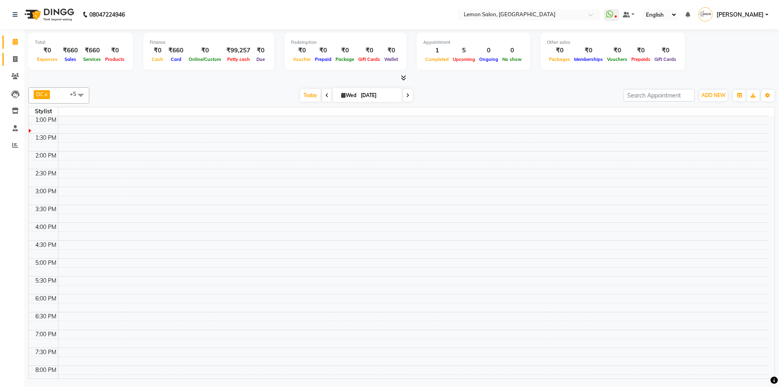
select select "service"
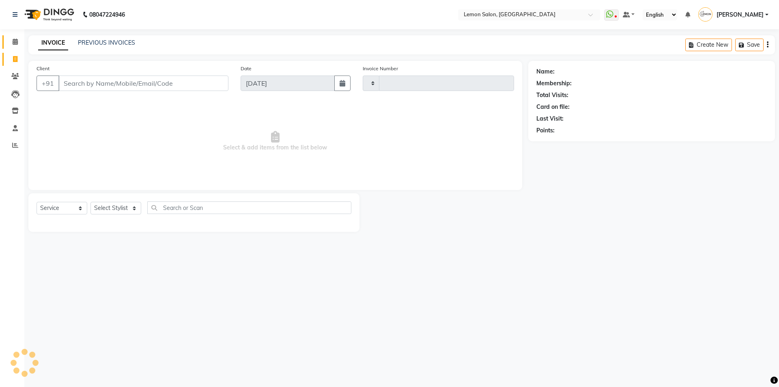
click at [17, 35] on link "Calendar" at bounding box center [11, 41] width 19 height 13
